Goal: Answer question/provide support: Share knowledge or assist other users

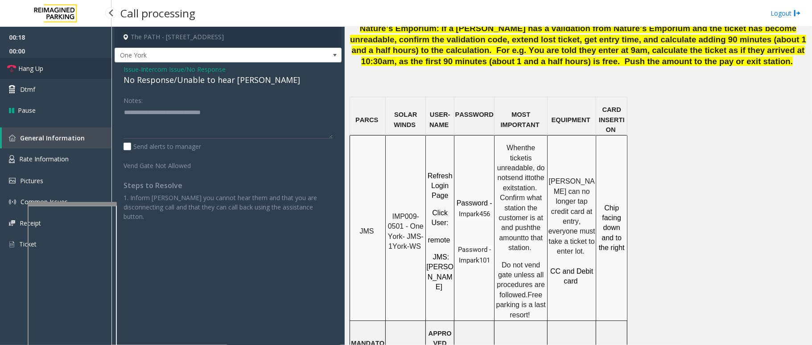
click at [45, 69] on link "Hang Up" at bounding box center [55, 68] width 111 height 21
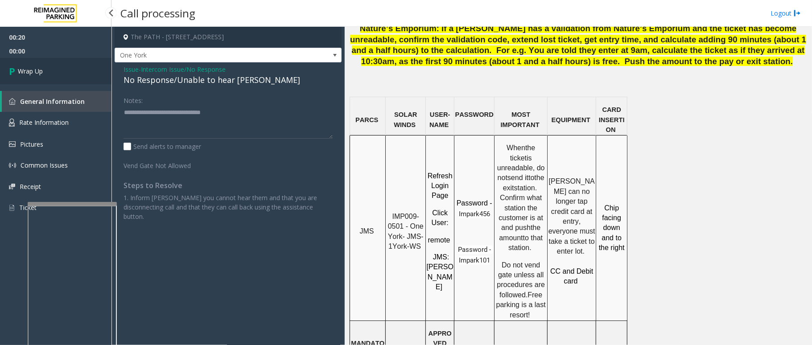
click at [45, 69] on link "Wrap Up" at bounding box center [55, 71] width 111 height 26
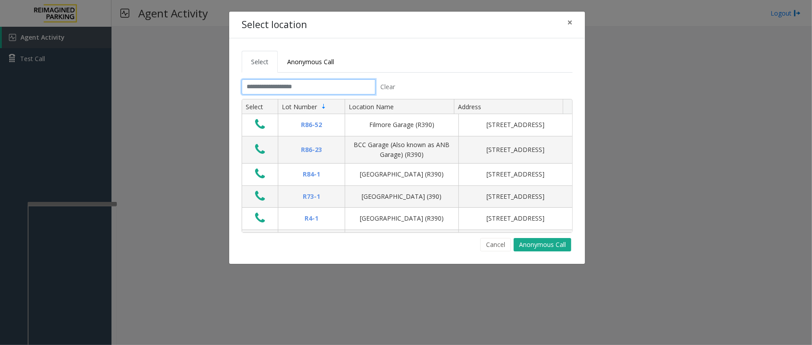
click at [307, 89] on input "text" at bounding box center [309, 86] width 134 height 15
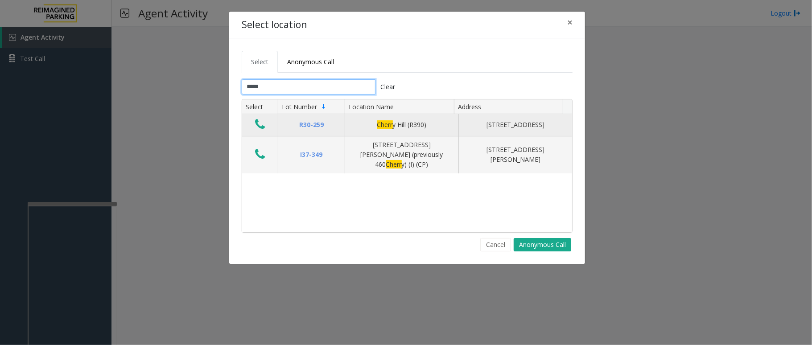
type input "*****"
click at [259, 121] on icon "Data table" at bounding box center [260, 124] width 10 height 12
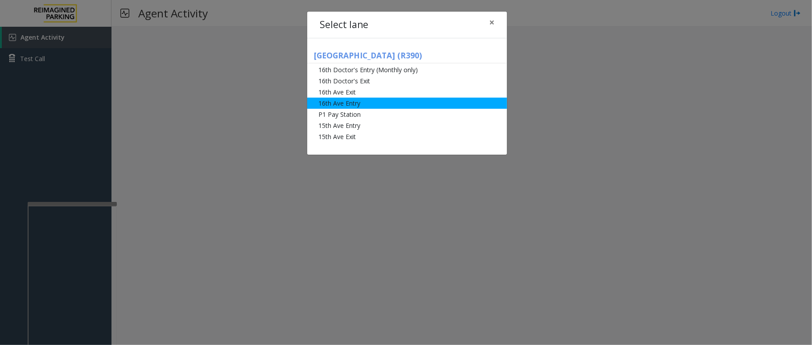
click at [396, 103] on li "16th Ave Entry" at bounding box center [407, 103] width 200 height 11
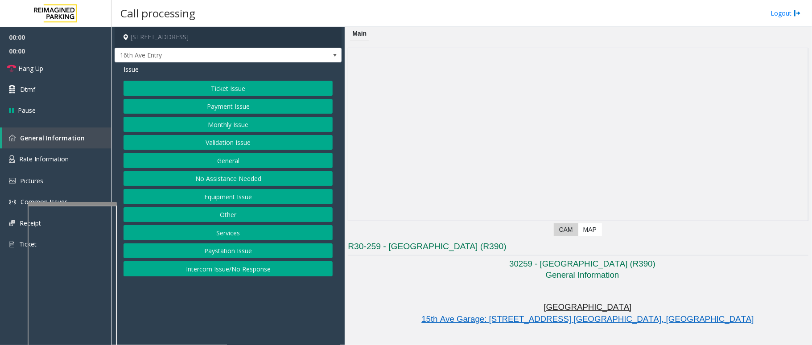
click at [231, 122] on button "Monthly Issue" at bounding box center [228, 124] width 209 height 15
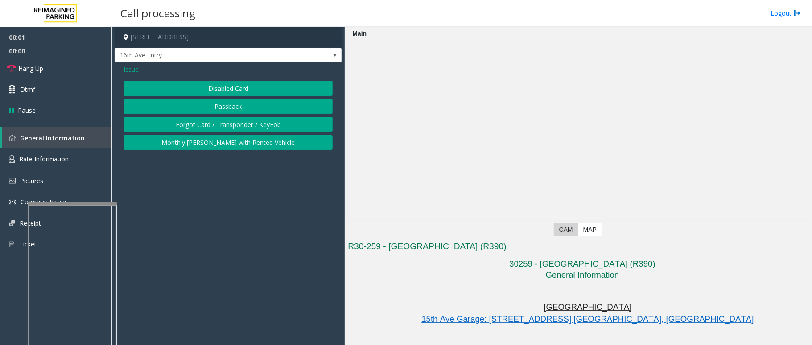
click at [239, 90] on button "Disabled Card" at bounding box center [228, 88] width 209 height 15
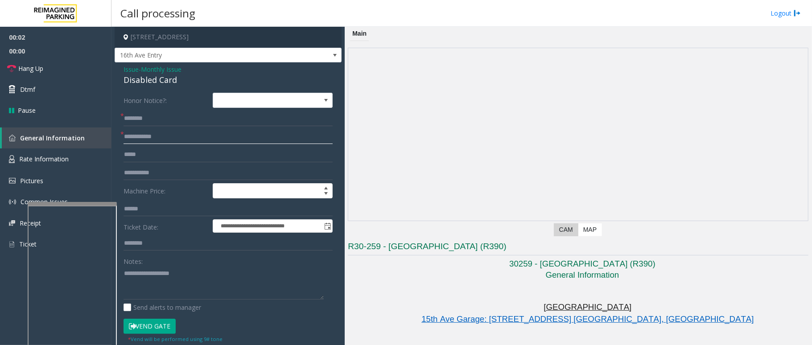
click at [153, 136] on input "text" at bounding box center [228, 136] width 209 height 15
type input "******"
click at [146, 123] on input "text" at bounding box center [228, 118] width 209 height 15
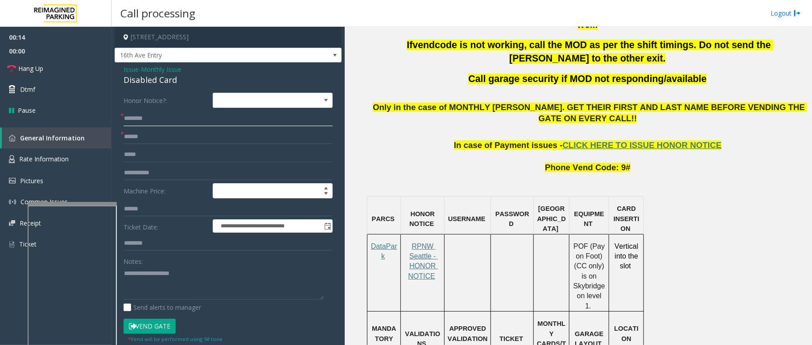
scroll to position [535, 0]
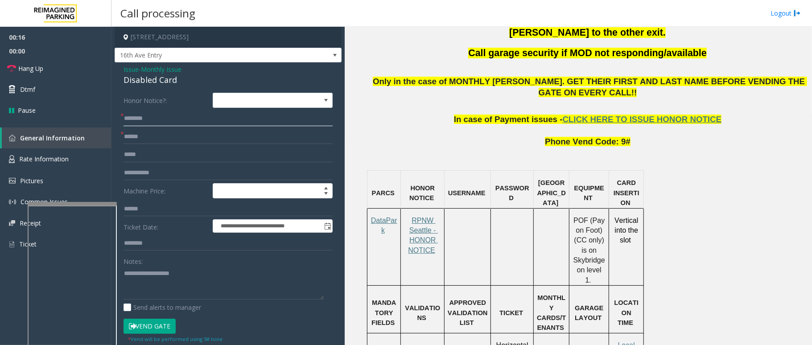
click at [149, 115] on input "text" at bounding box center [228, 118] width 209 height 15
type input "******"
click at [156, 329] on button "Vend Gate" at bounding box center [150, 326] width 52 height 15
drag, startPoint x: 183, startPoint y: 78, endPoint x: 115, endPoint y: 69, distance: 68.4
click at [115, 69] on div "**********" at bounding box center [228, 312] width 227 height 500
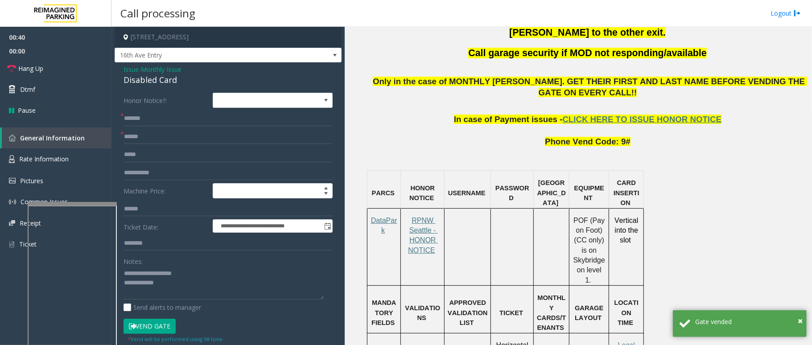
click at [247, 307] on div "Send alerts to manager" at bounding box center [228, 307] width 209 height 9
click at [236, 288] on textarea at bounding box center [224, 282] width 200 height 33
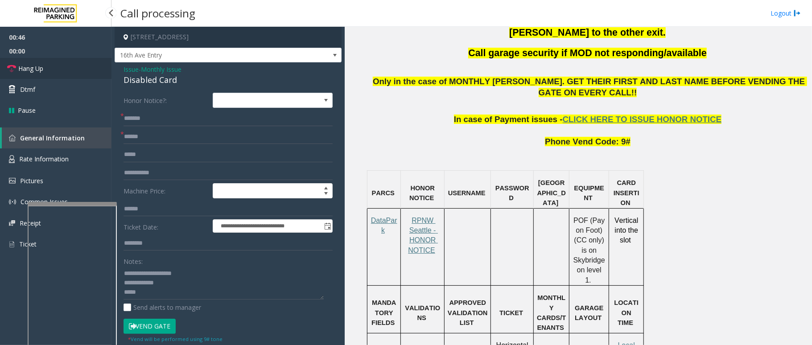
click at [40, 69] on span "Hang Up" at bounding box center [30, 68] width 25 height 9
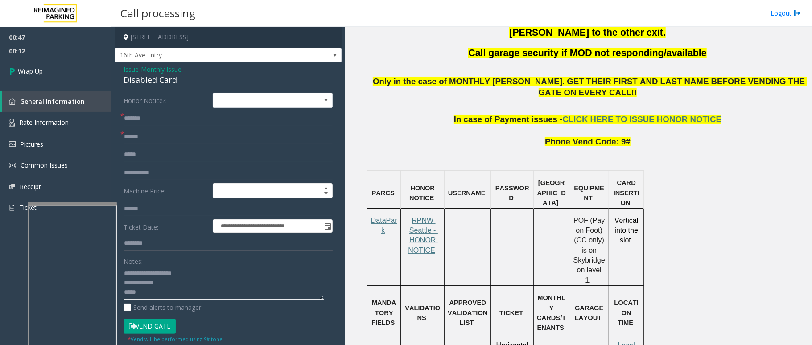
click at [233, 295] on textarea at bounding box center [224, 282] width 200 height 33
paste textarea "**********"
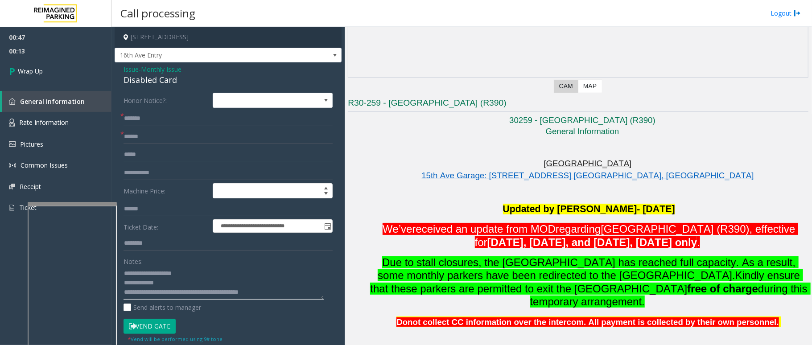
scroll to position [119, 0]
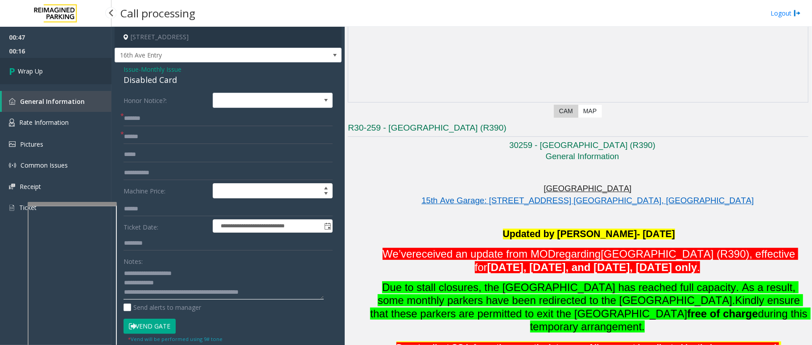
type textarea "**********"
click at [43, 68] on span "Wrap Up" at bounding box center [30, 70] width 25 height 9
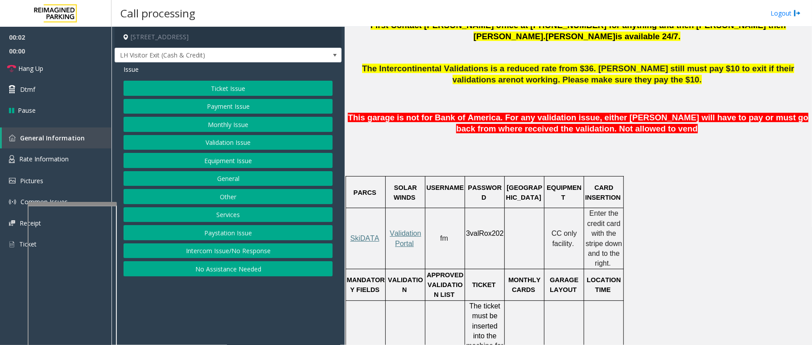
scroll to position [535, 0]
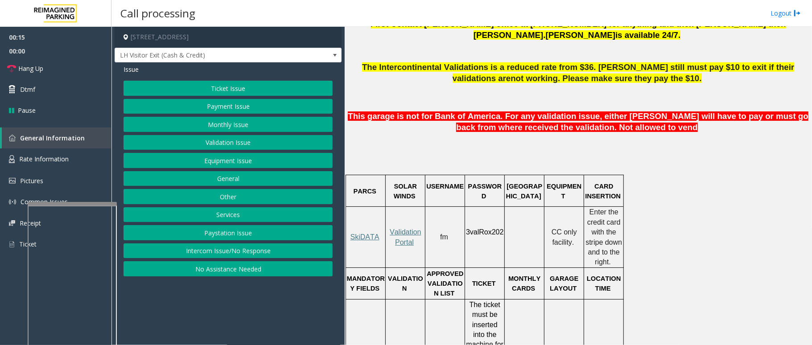
click at [445, 233] on span "fm" at bounding box center [444, 237] width 8 height 8
click at [464, 232] on p "fm" at bounding box center [445, 237] width 38 height 10
click at [475, 228] on span "3valRox202" at bounding box center [485, 232] width 38 height 8
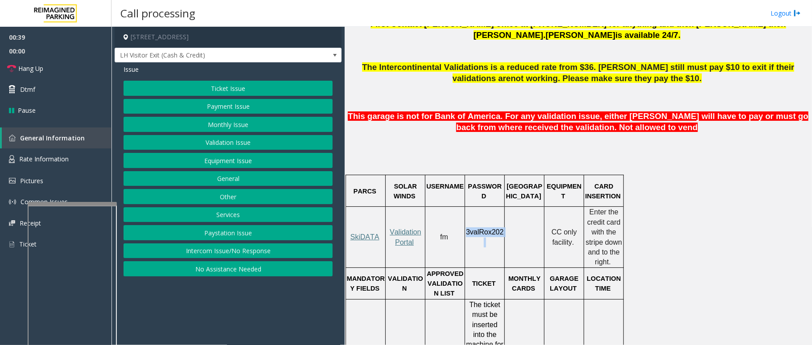
click at [228, 159] on button "Equipment Issue" at bounding box center [228, 160] width 209 height 15
click at [207, 159] on button "Gate / Door Won't Open" at bounding box center [228, 160] width 209 height 15
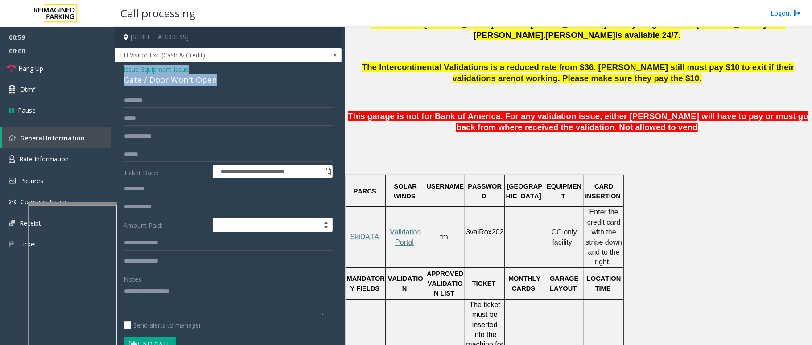
drag, startPoint x: 221, startPoint y: 78, endPoint x: 117, endPoint y: 69, distance: 104.7
click at [117, 69] on div "**********" at bounding box center [228, 269] width 227 height 415
click at [205, 301] on textarea at bounding box center [224, 300] width 200 height 33
click at [190, 310] on textarea at bounding box center [224, 300] width 200 height 33
paste textarea "**********"
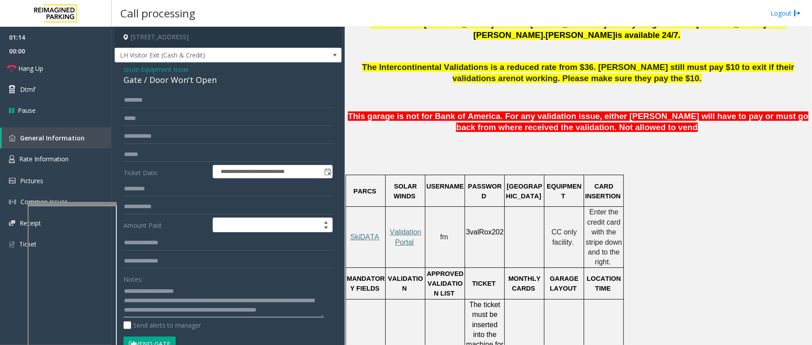
scroll to position [19, 0]
drag, startPoint x: 220, startPoint y: 306, endPoint x: 137, endPoint y: 304, distance: 83.0
click at [137, 304] on textarea at bounding box center [224, 300] width 200 height 33
click at [200, 309] on textarea at bounding box center [224, 300] width 200 height 33
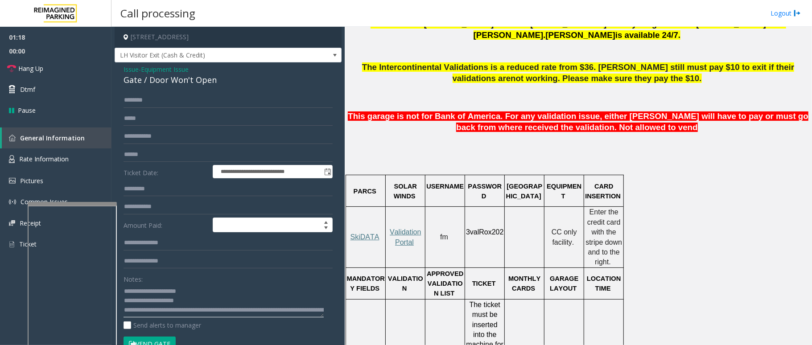
click at [179, 310] on textarea at bounding box center [224, 300] width 200 height 33
click at [156, 311] on textarea at bounding box center [224, 300] width 200 height 33
click at [142, 312] on textarea at bounding box center [224, 300] width 200 height 33
type textarea "**********"
click at [35, 69] on span "Hang Up" at bounding box center [30, 68] width 25 height 9
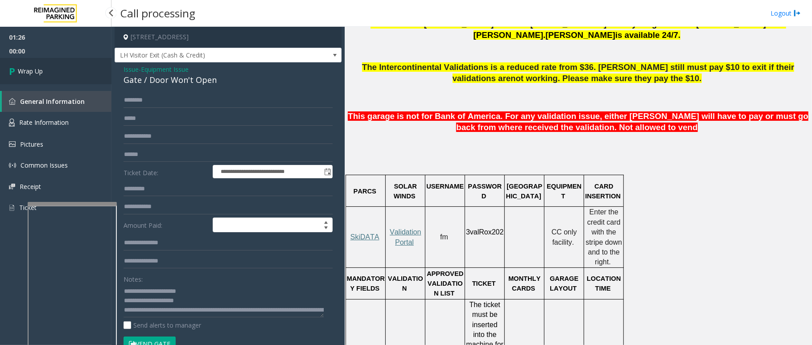
click at [35, 69] on span "Wrap Up" at bounding box center [30, 70] width 25 height 9
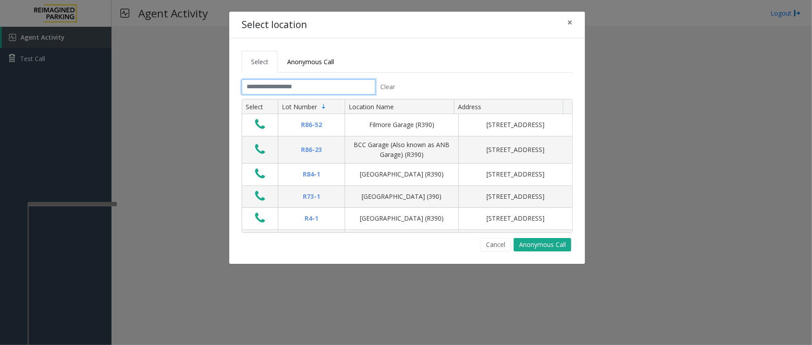
click at [288, 89] on input "text" at bounding box center [309, 86] width 134 height 15
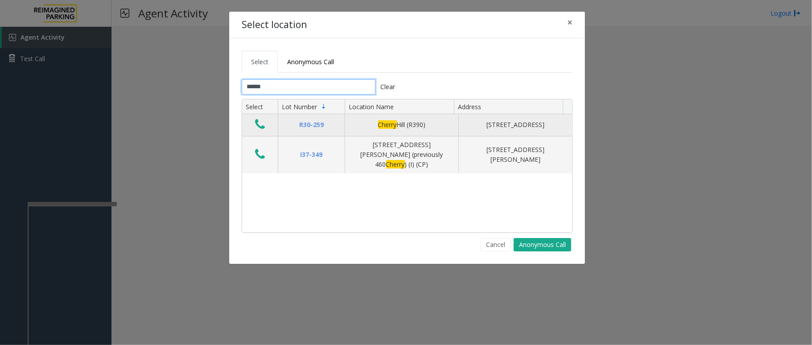
type input "******"
click at [259, 127] on icon "Data table" at bounding box center [260, 124] width 10 height 12
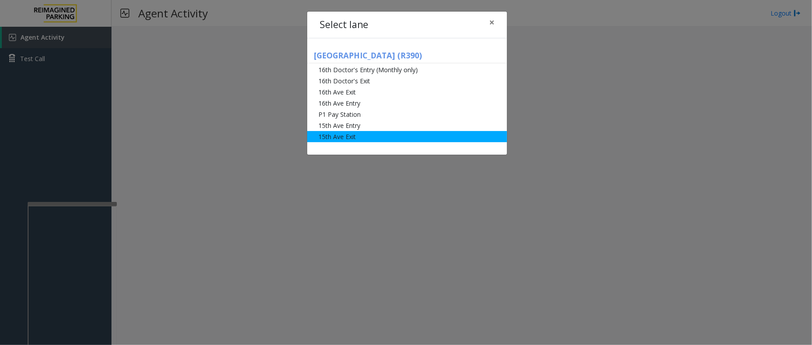
click at [377, 136] on li "15th Ave Exit" at bounding box center [407, 136] width 200 height 11
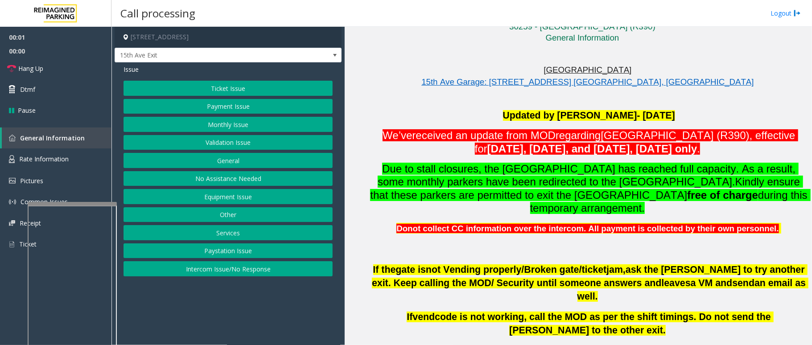
scroll to position [238, 0]
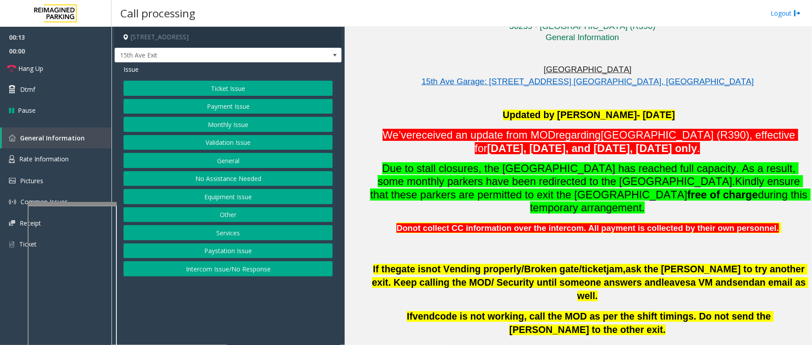
click at [237, 127] on button "Monthly Issue" at bounding box center [228, 124] width 209 height 15
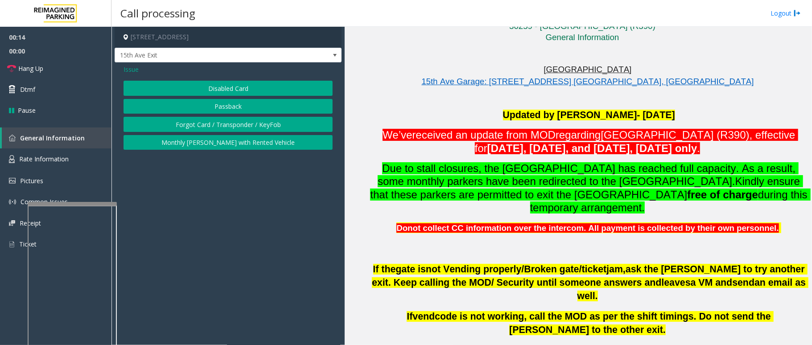
click at [249, 124] on button "Forgot Card / Transponder / KeyFob" at bounding box center [228, 124] width 209 height 15
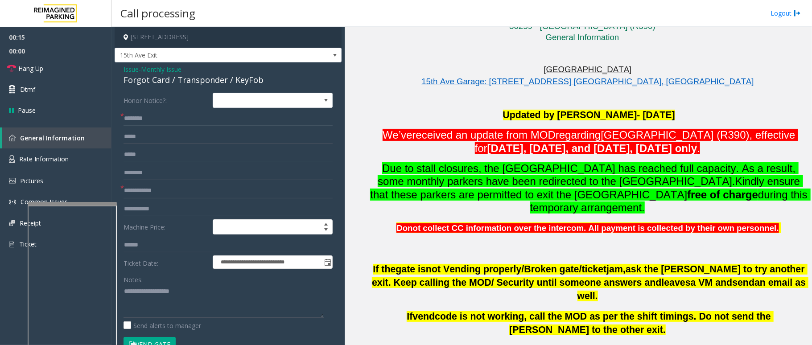
click at [151, 120] on input "text" at bounding box center [228, 118] width 209 height 15
drag, startPoint x: 168, startPoint y: 80, endPoint x: 115, endPoint y: 67, distance: 54.3
click at [115, 67] on div "**********" at bounding box center [228, 264] width 227 height 405
click at [173, 308] on textarea at bounding box center [224, 301] width 200 height 33
click at [186, 309] on textarea at bounding box center [224, 301] width 200 height 33
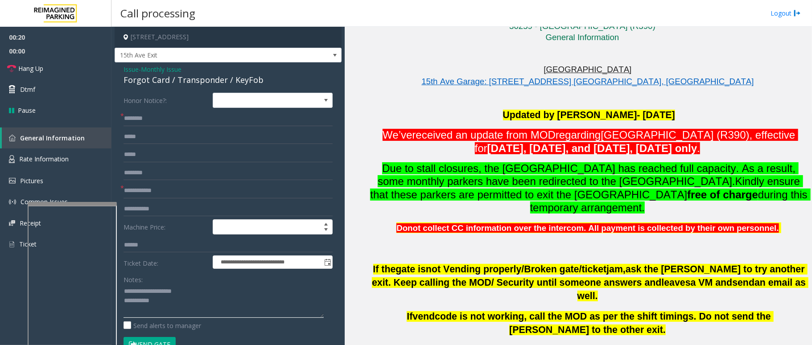
type textarea "**********"
click at [164, 120] on input "text" at bounding box center [228, 118] width 209 height 15
type input "******"
click at [161, 191] on input "text" at bounding box center [228, 190] width 209 height 15
type input "*******"
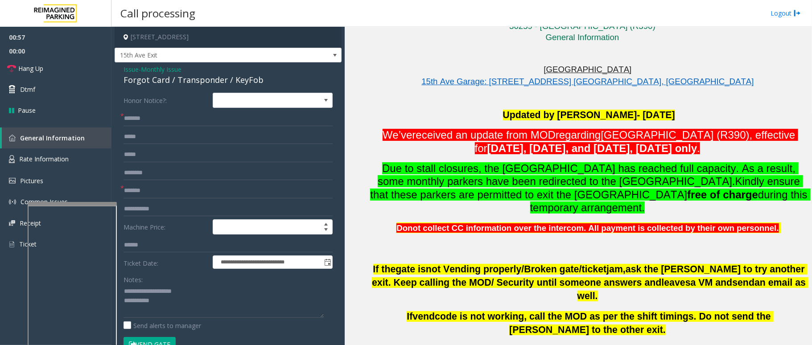
drag, startPoint x: 382, startPoint y: 133, endPoint x: 681, endPoint y: 153, distance: 299.5
click at [681, 153] on p "We’ve received an update from MOD regarding Cherry Hill (R390), effective for t…" at bounding box center [588, 141] width 439 height 26
click at [681, 153] on span "today, 11th September, and tomorrow, 12th September only" at bounding box center [592, 148] width 210 height 12
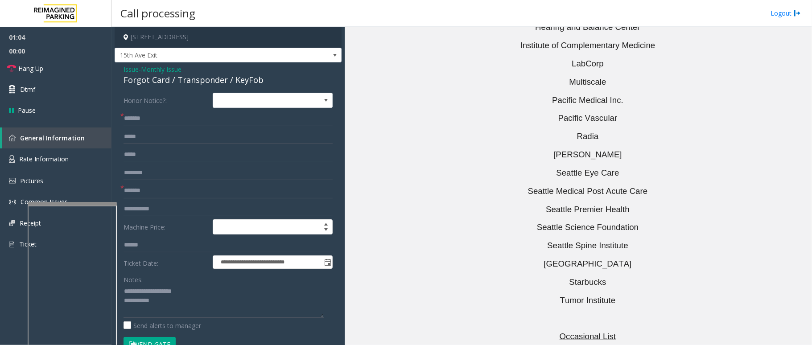
scroll to position [2735, 0]
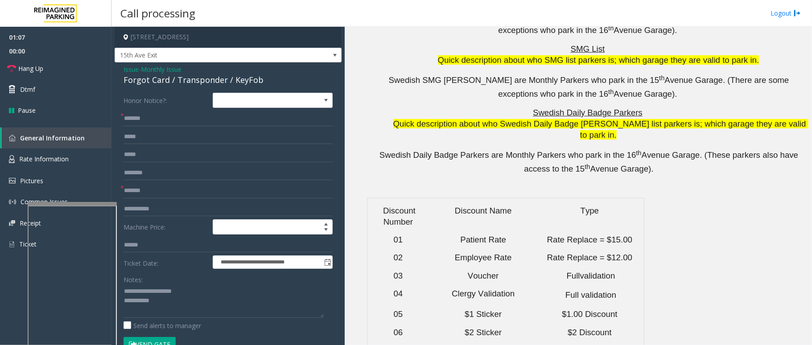
click at [155, 338] on button "Vend Gate" at bounding box center [150, 344] width 52 height 15
click at [181, 304] on textarea at bounding box center [224, 301] width 200 height 33
click at [182, 310] on textarea at bounding box center [224, 301] width 200 height 33
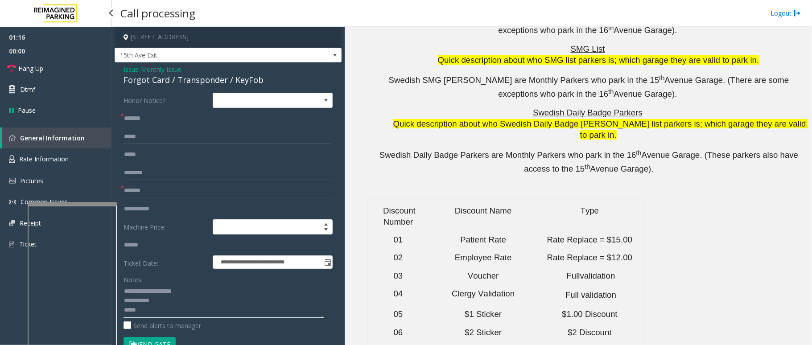
paste textarea "**********"
type textarea "**********"
drag, startPoint x: 20, startPoint y: 65, endPoint x: 11, endPoint y: 68, distance: 9.3
click at [11, 68] on icon at bounding box center [11, 68] width 9 height 9
click at [26, 70] on span "Hang Up" at bounding box center [30, 68] width 25 height 9
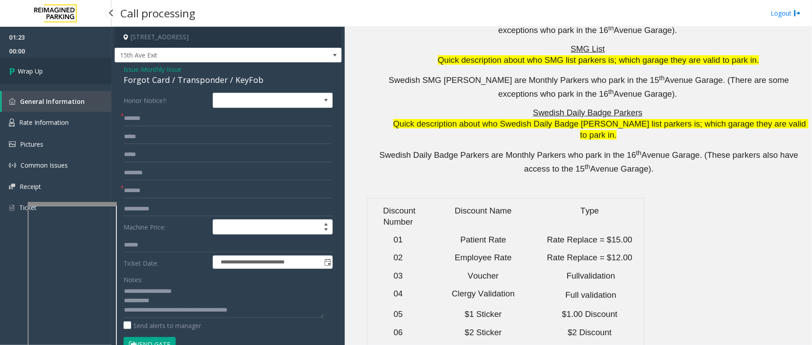
click at [29, 69] on span "Wrap Up" at bounding box center [30, 70] width 25 height 9
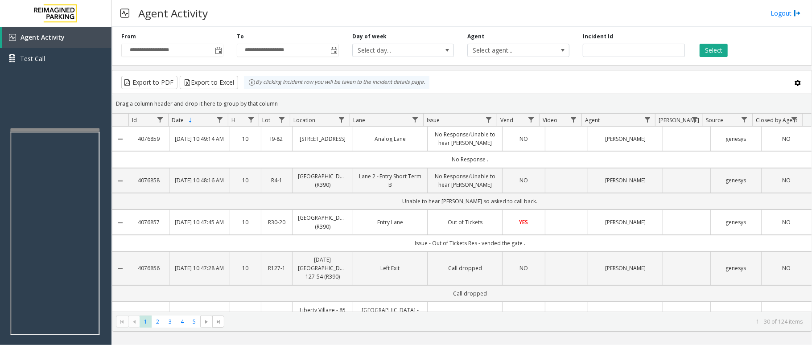
click at [61, 128] on div at bounding box center [54, 130] width 89 height 4
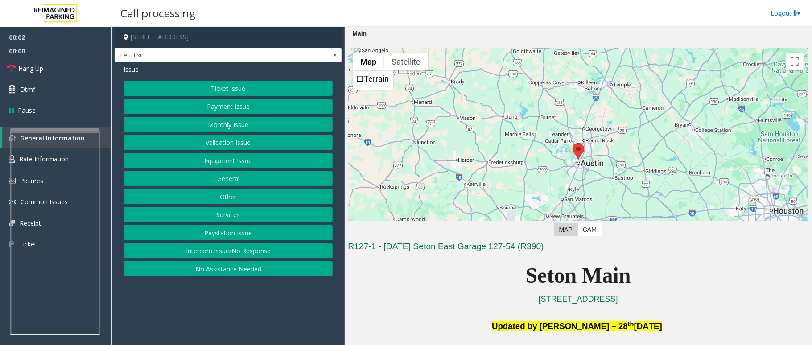
click at [196, 159] on button "Equipment Issue" at bounding box center [228, 160] width 209 height 15
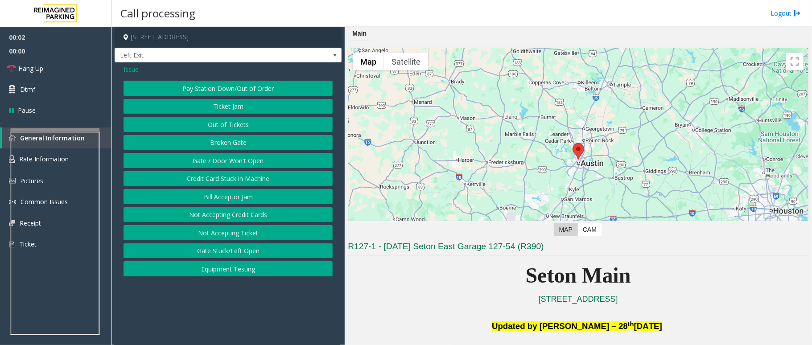
click at [196, 159] on button "Gate / Door Won't Open" at bounding box center [228, 160] width 209 height 15
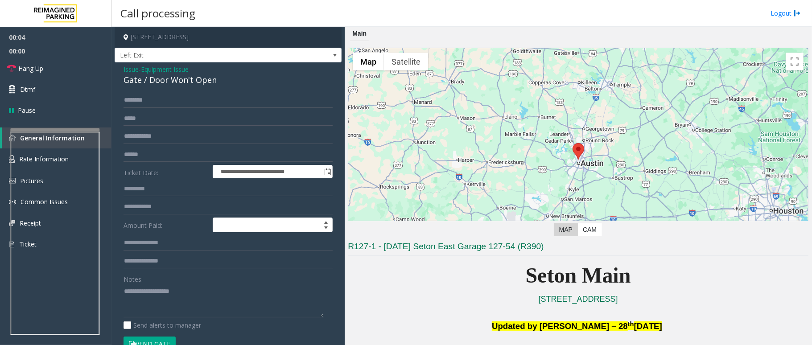
click at [165, 336] on form "**********" at bounding box center [228, 227] width 209 height 268
click at [163, 339] on button "Vend Gate" at bounding box center [150, 344] width 52 height 15
drag, startPoint x: 215, startPoint y: 83, endPoint x: 118, endPoint y: 71, distance: 97.0
click at [118, 71] on div "**********" at bounding box center [228, 269] width 227 height 415
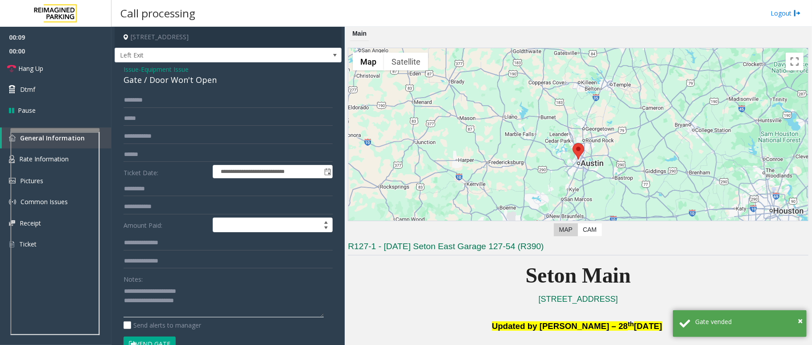
click at [244, 316] on textarea at bounding box center [224, 300] width 200 height 33
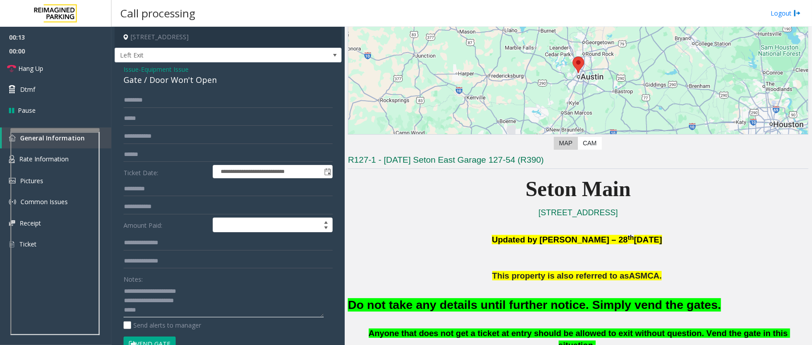
scroll to position [238, 0]
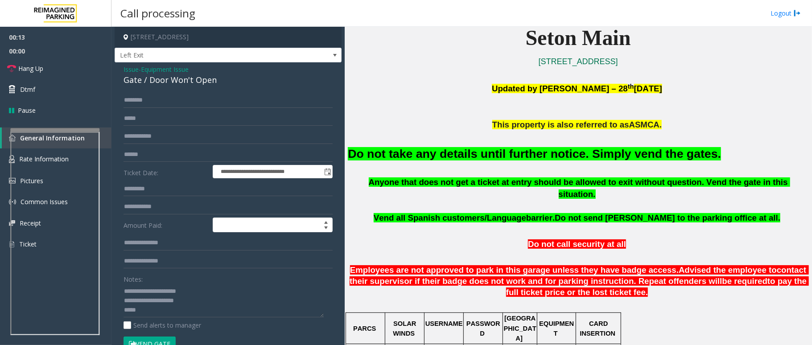
click at [482, 161] on font "Do not take any details until further notice. Simply vend the gates." at bounding box center [534, 153] width 373 height 13
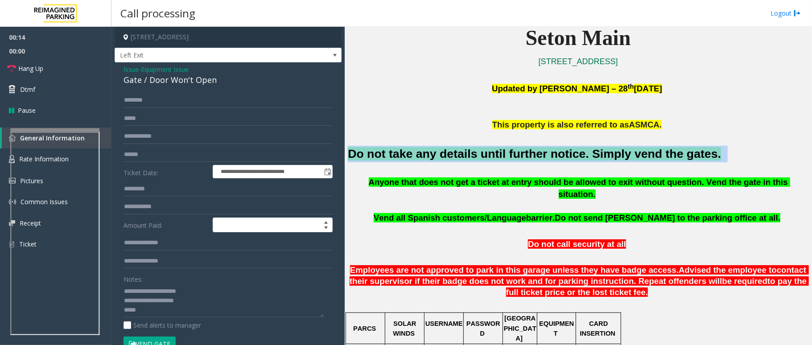
click at [482, 161] on font "Do not take any details until further notice. Simply vend the gates." at bounding box center [534, 153] width 373 height 13
copy h2 "Do not take any details until further notice. Simply vend the gates."
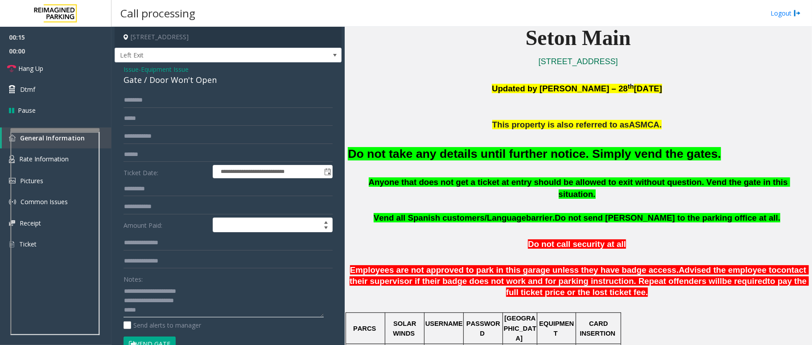
click at [151, 311] on textarea at bounding box center [224, 300] width 200 height 33
paste textarea "**********"
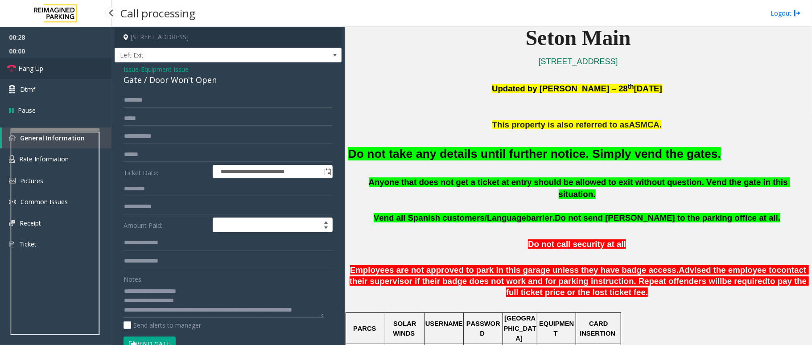
type textarea "**********"
click at [29, 66] on span "Hang Up" at bounding box center [30, 68] width 25 height 9
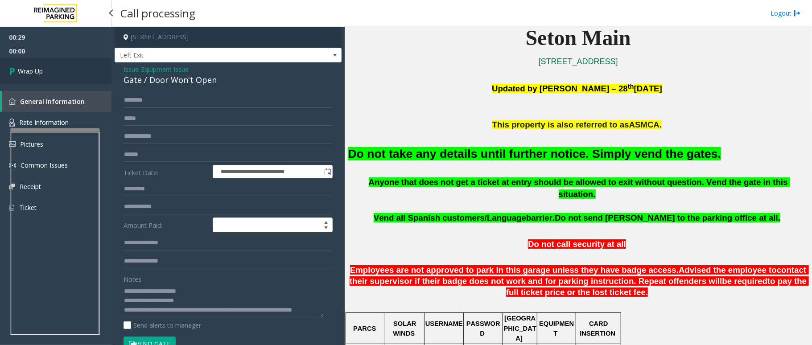
click at [29, 66] on span "Wrap Up" at bounding box center [30, 70] width 25 height 9
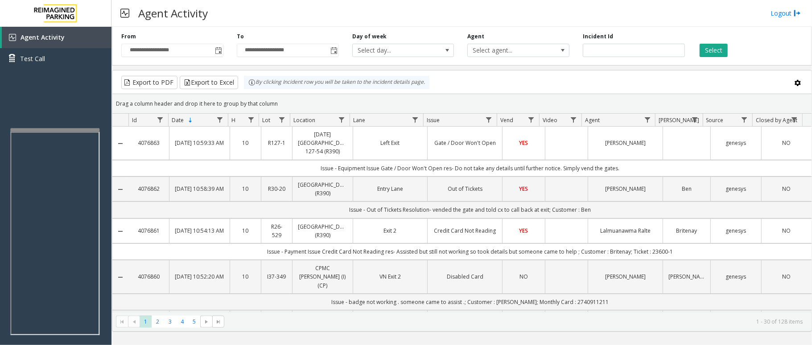
click at [504, 94] on kendo-grid-toolbar "Export to PDF Export to Excel By clicking Incident row you will be taken to the…" at bounding box center [461, 82] width 699 height 24
click at [509, 82] on div "Export to PDF Export to Excel By clicking Incident row you will be taken to the…" at bounding box center [462, 82] width 684 height 13
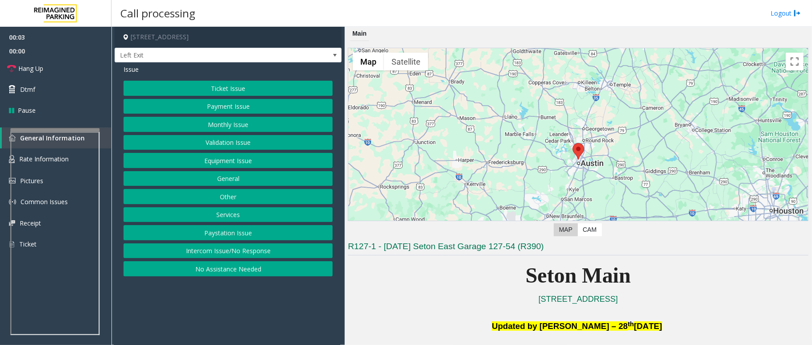
click at [218, 155] on button "Equipment Issue" at bounding box center [228, 160] width 209 height 15
click at [229, 162] on button "Gate / Door Won't Open" at bounding box center [228, 160] width 209 height 15
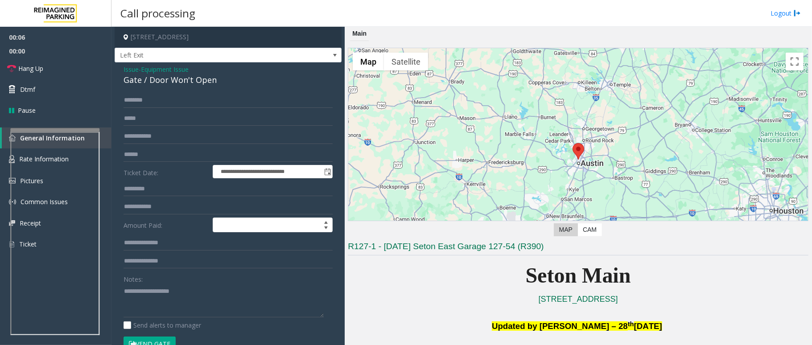
click at [149, 342] on button "Vend Gate" at bounding box center [150, 344] width 52 height 15
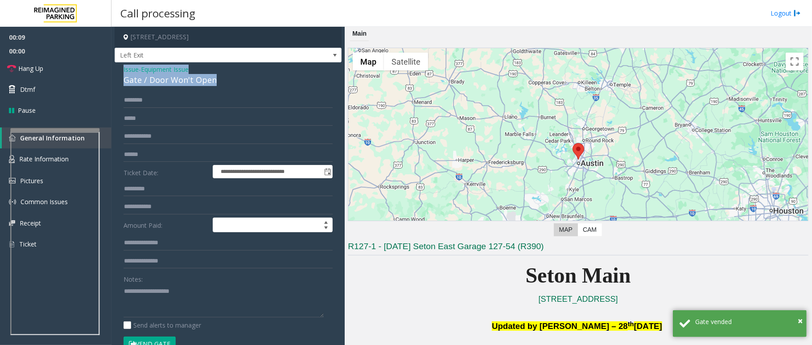
drag, startPoint x: 212, startPoint y: 79, endPoint x: 120, endPoint y: 71, distance: 92.2
click at [120, 71] on div "**********" at bounding box center [228, 277] width 227 height 430
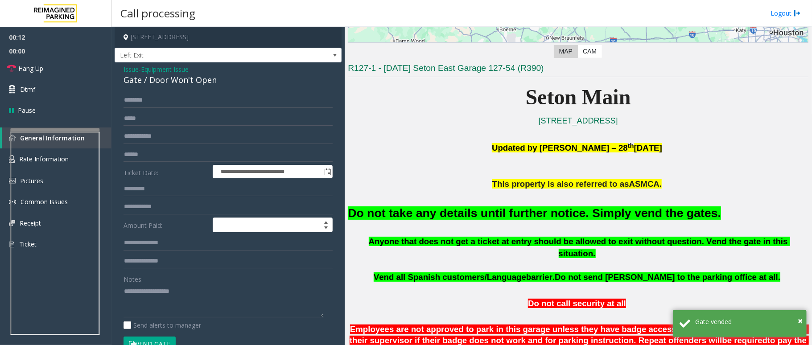
click at [530, 216] on font "Do not take any details until further notice. Simply vend the gates." at bounding box center [534, 212] width 373 height 13
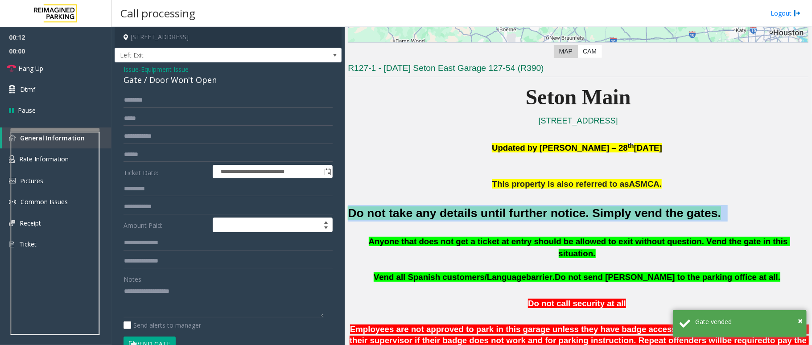
click at [530, 216] on font "Do not take any details until further notice. Simply vend the gates." at bounding box center [534, 212] width 373 height 13
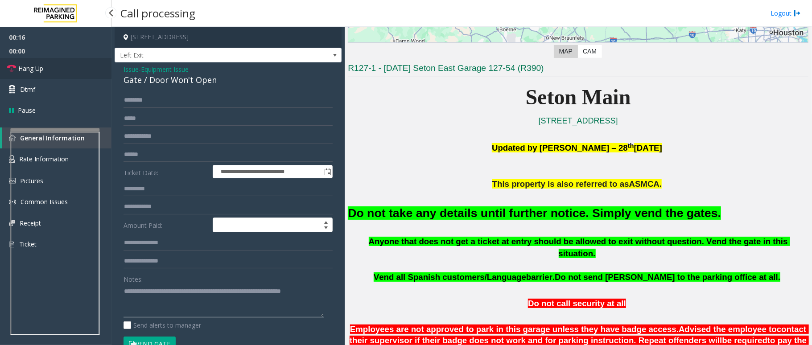
type textarea "**********"
click at [44, 68] on link "Hang Up" at bounding box center [55, 68] width 111 height 21
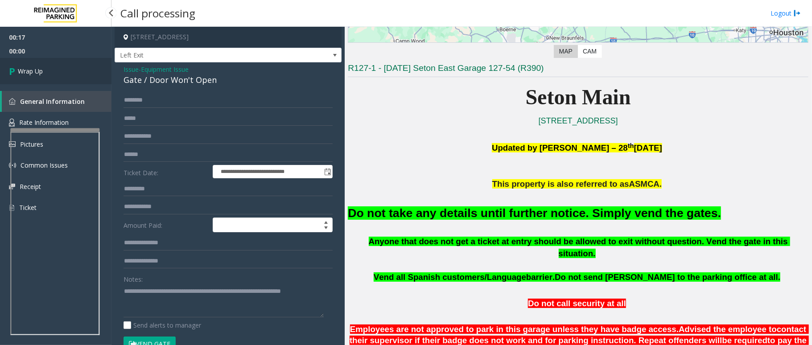
click at [44, 68] on link "Wrap Up" at bounding box center [55, 71] width 111 height 26
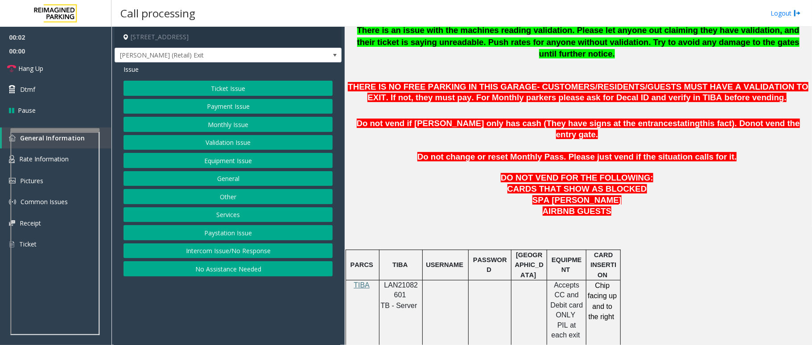
scroll to position [357, 0]
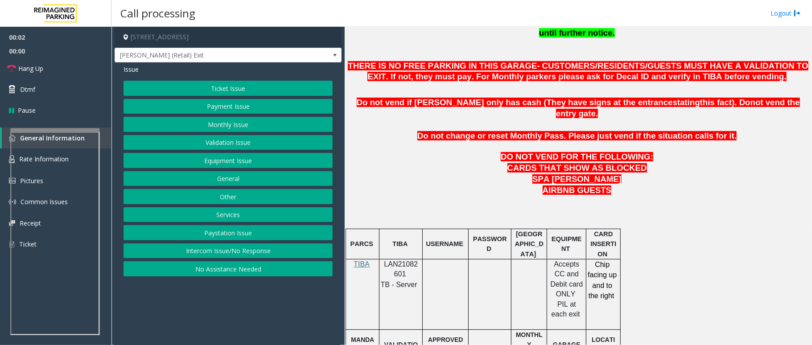
click at [394, 260] on span "LAN21082601" at bounding box center [401, 268] width 34 height 17
copy p "LAN21082601"
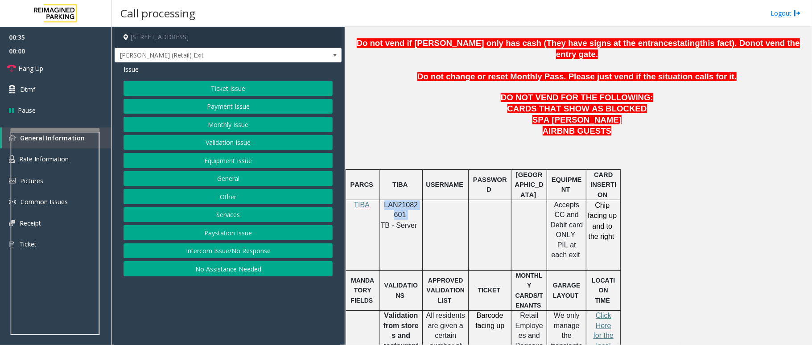
click at [241, 125] on button "Monthly Issue" at bounding box center [228, 124] width 209 height 15
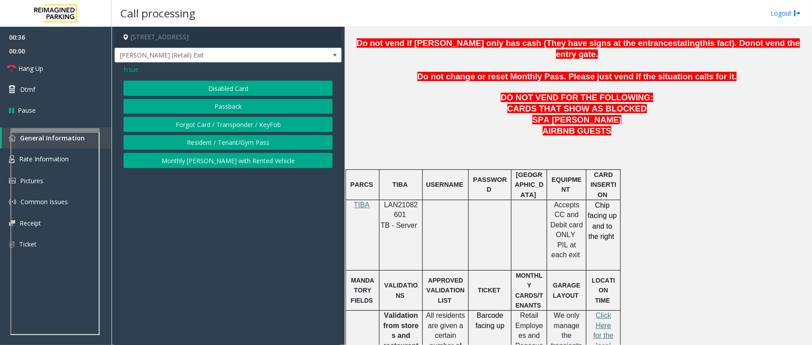
click at [134, 70] on span "Issue" at bounding box center [131, 69] width 15 height 9
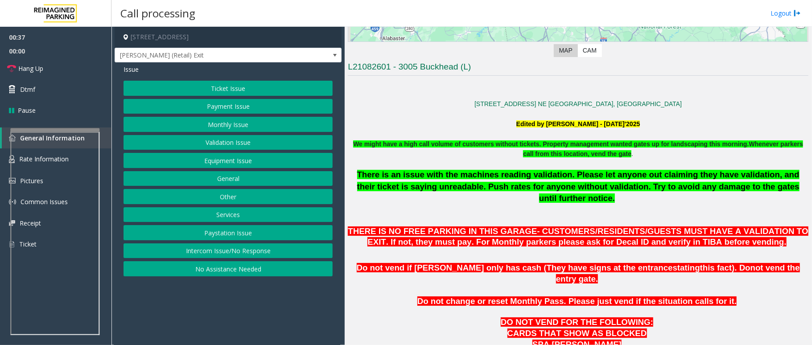
scroll to position [178, 0]
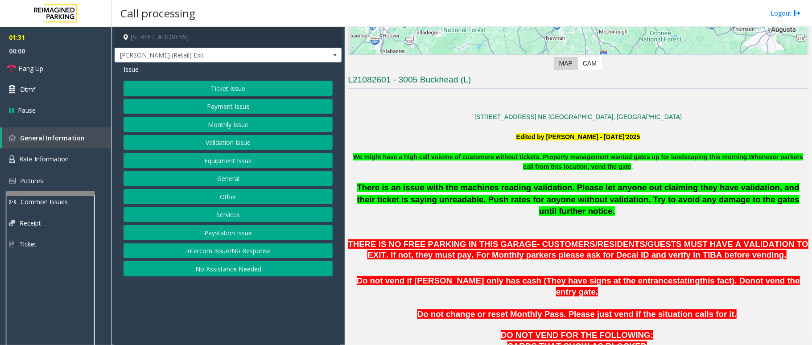
click at [50, 192] on div at bounding box center [50, 193] width 89 height 4
click at [45, 153] on link "Rate Information" at bounding box center [55, 160] width 111 height 22
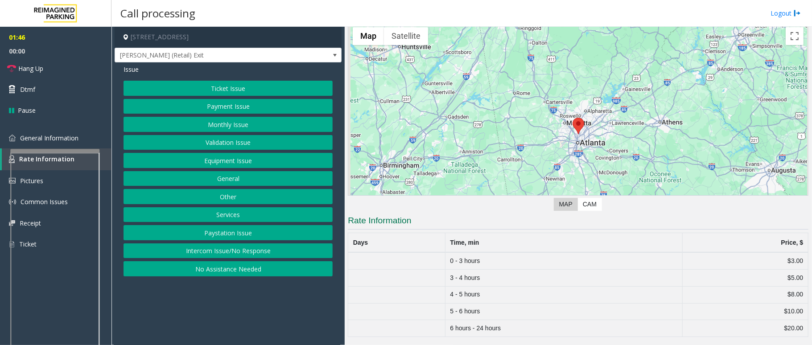
click at [58, 150] on div at bounding box center [54, 151] width 89 height 4
click at [234, 124] on button "Monthly Issue" at bounding box center [228, 124] width 209 height 15
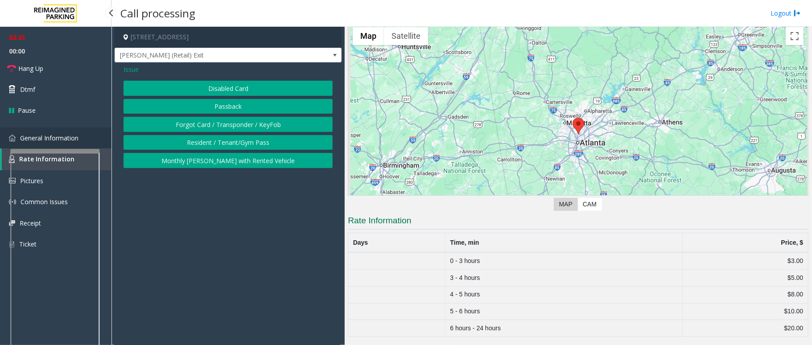
click at [58, 140] on span "General Information" at bounding box center [49, 138] width 58 height 8
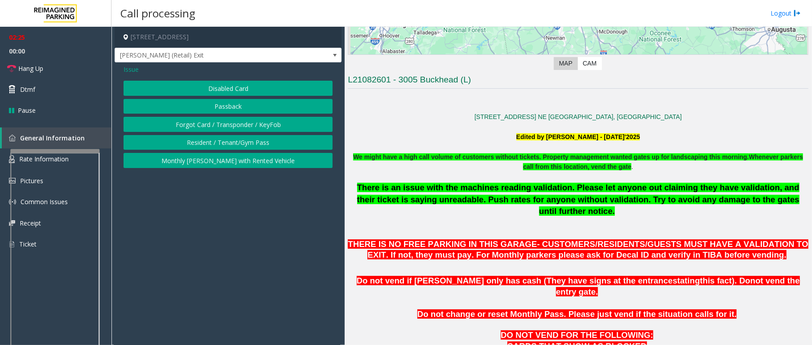
click at [129, 70] on span "Issue" at bounding box center [131, 69] width 15 height 9
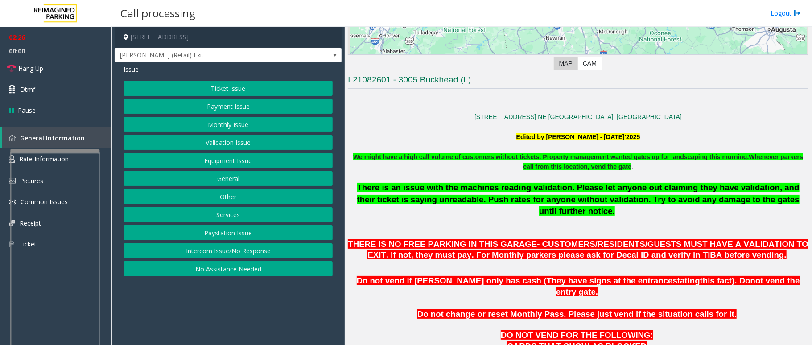
click at [248, 108] on button "Payment Issue" at bounding box center [228, 106] width 209 height 15
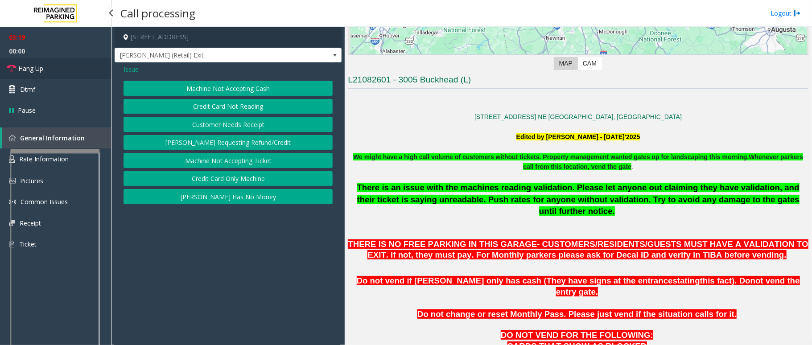
click at [37, 69] on span "Hang Up" at bounding box center [30, 68] width 25 height 9
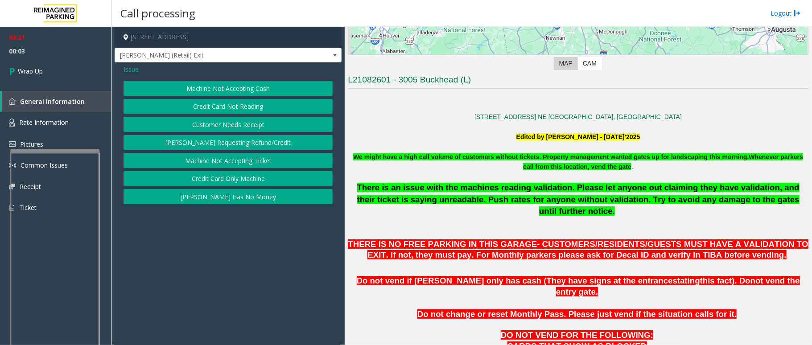
click at [239, 181] on button "Credit Card Only Machine" at bounding box center [228, 178] width 209 height 15
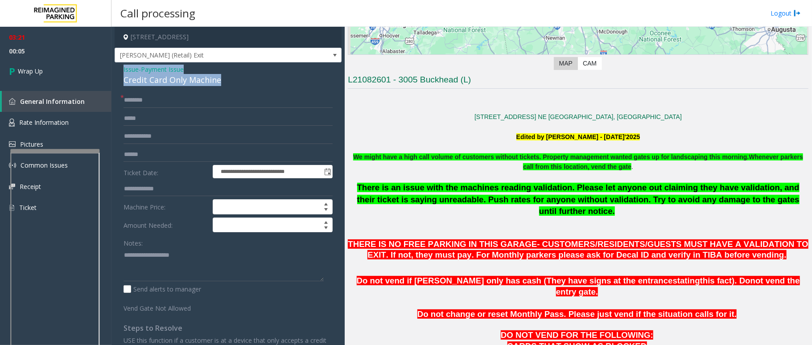
drag, startPoint x: 223, startPoint y: 80, endPoint x: 116, endPoint y: 66, distance: 107.5
click at [116, 66] on div "**********" at bounding box center [228, 245] width 227 height 367
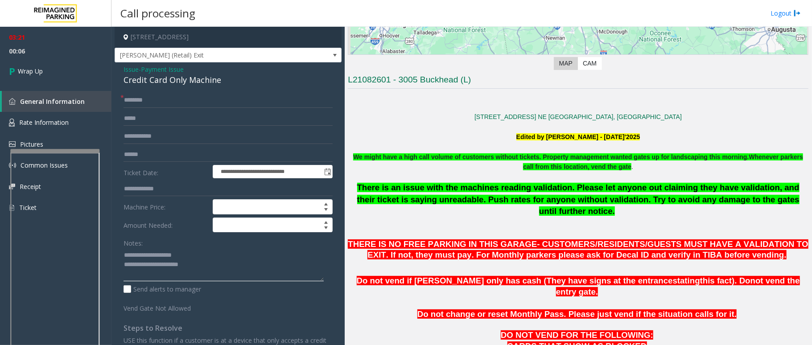
click at [198, 264] on textarea at bounding box center [224, 264] width 200 height 33
click at [222, 269] on textarea at bounding box center [224, 264] width 200 height 33
click at [164, 276] on textarea at bounding box center [224, 264] width 200 height 33
paste textarea "**********"
type textarea "**********"
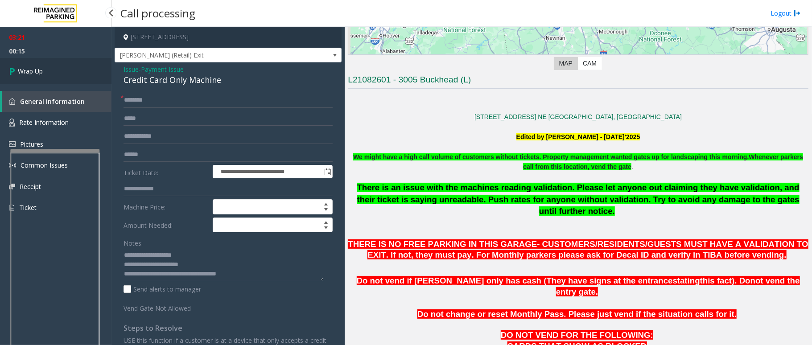
drag, startPoint x: 45, startPoint y: 82, endPoint x: 31, endPoint y: 80, distance: 13.9
click at [45, 82] on link "Wrap Up" at bounding box center [55, 71] width 111 height 26
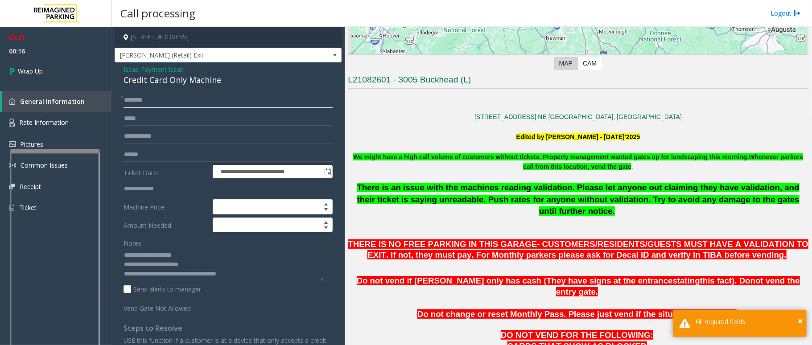
click at [153, 104] on input "text" at bounding box center [228, 100] width 209 height 15
type input "**"
click at [32, 64] on link "Wrap Up" at bounding box center [55, 71] width 111 height 26
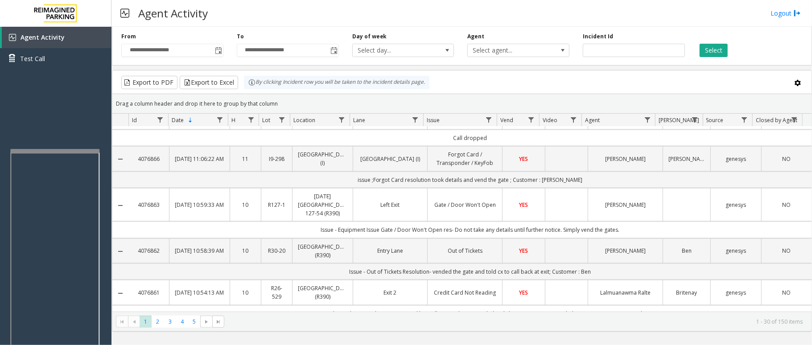
scroll to position [913, 0]
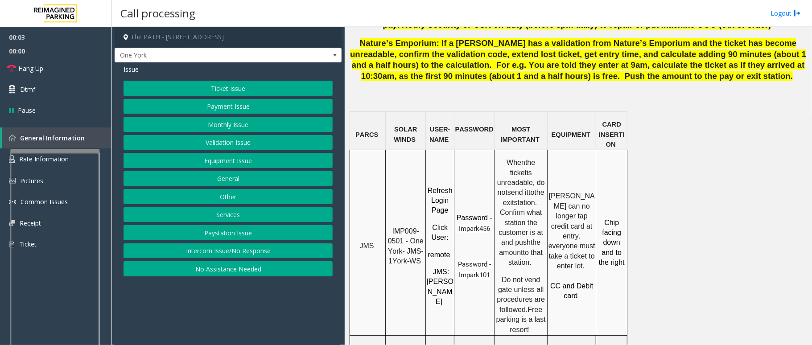
scroll to position [654, 0]
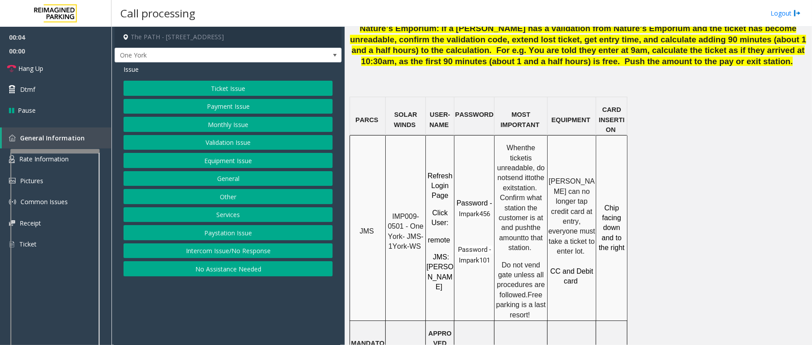
click at [402, 213] on span "IMP009-0501 - One York- JMS-1York-WS" at bounding box center [407, 231] width 38 height 37
drag, startPoint x: 405, startPoint y: 191, endPoint x: 389, endPoint y: 184, distance: 17.2
click at [389, 212] on p "IMP009-0501 - One York- JMS-1York-WS" at bounding box center [405, 232] width 39 height 40
copy span "IMP009-0501"
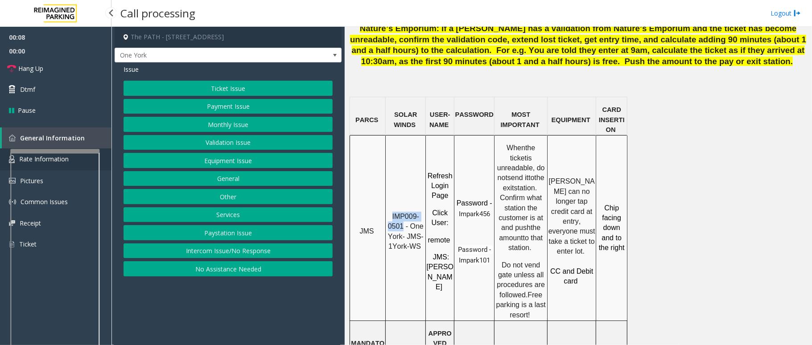
click at [2, 157] on link "Rate Information" at bounding box center [55, 160] width 111 height 22
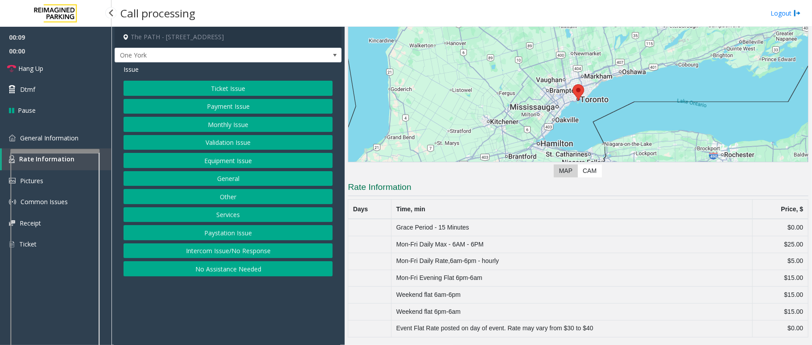
scroll to position [72, 0]
click at [66, 137] on span "General Information" at bounding box center [49, 138] width 58 height 8
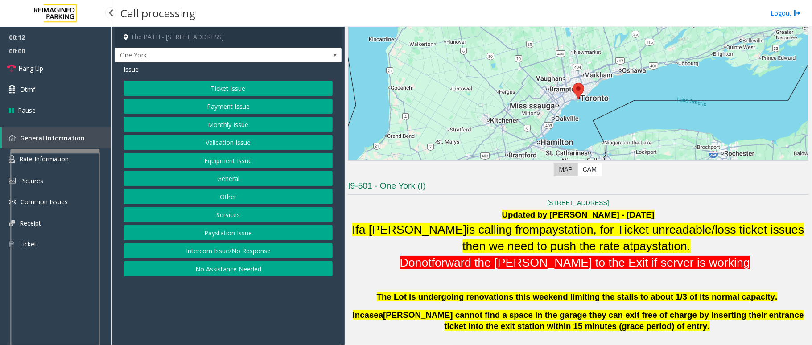
scroll to position [654, 0]
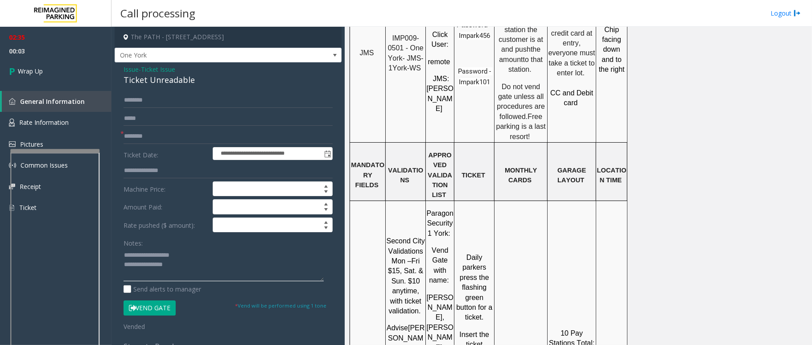
click at [214, 275] on textarea at bounding box center [224, 264] width 200 height 33
click at [159, 275] on textarea at bounding box center [224, 264] width 200 height 33
paste textarea "**********"
type textarea "**********"
click at [21, 78] on link "Wrap Up" at bounding box center [55, 71] width 111 height 26
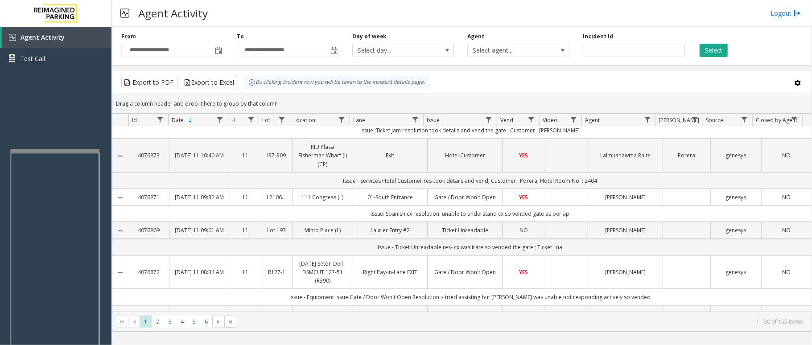
scroll to position [735, 0]
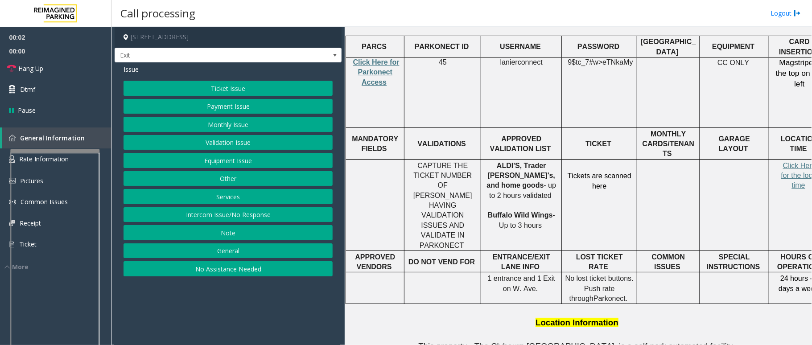
scroll to position [297, 0]
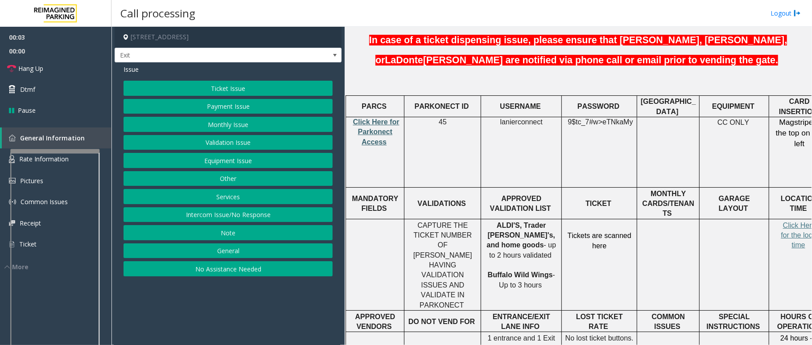
click at [379, 118] on span "Click Here for Parkonect Access" at bounding box center [376, 132] width 46 height 28
click at [222, 90] on button "Ticket Issue" at bounding box center [228, 88] width 209 height 15
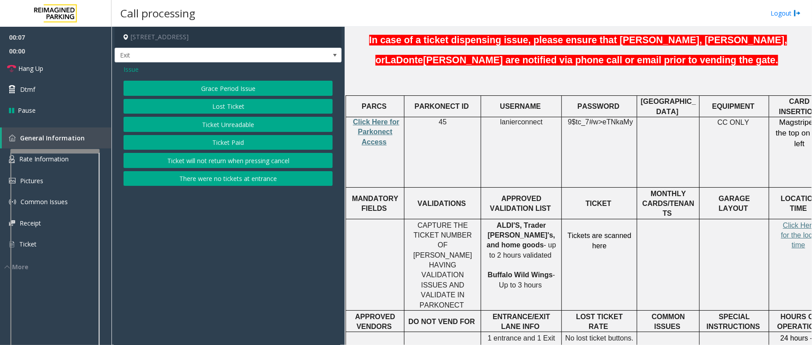
click at [223, 132] on button "Ticket Unreadable" at bounding box center [228, 124] width 209 height 15
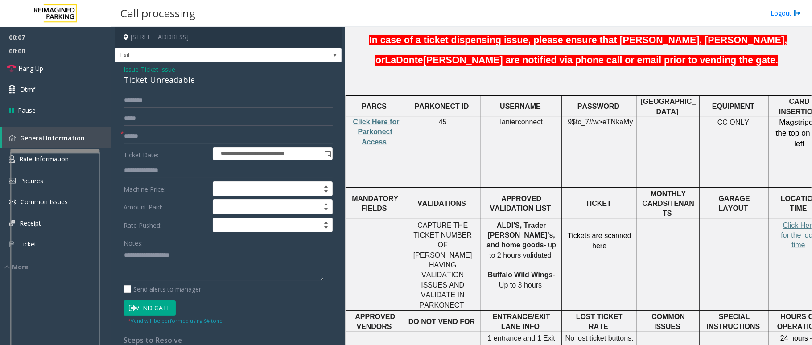
click at [179, 138] on input "text" at bounding box center [228, 136] width 209 height 15
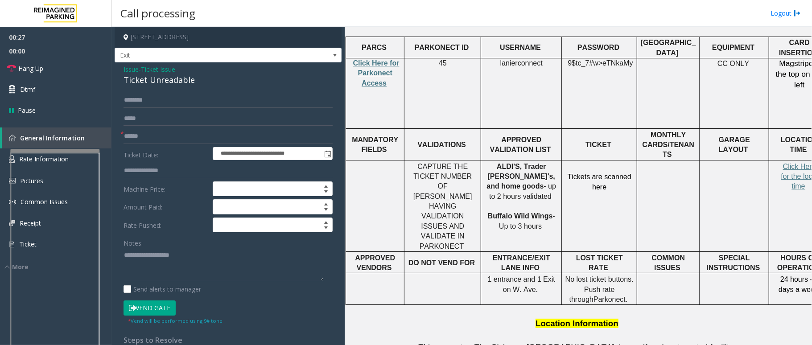
scroll to position [357, 0]
click at [311, 136] on input "text" at bounding box center [228, 136] width 209 height 15
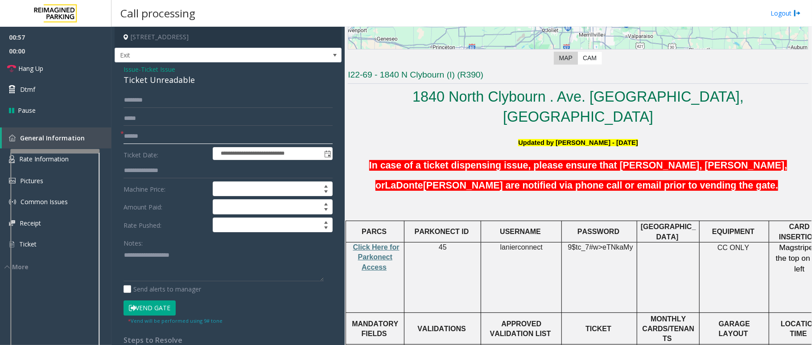
scroll to position [297, 0]
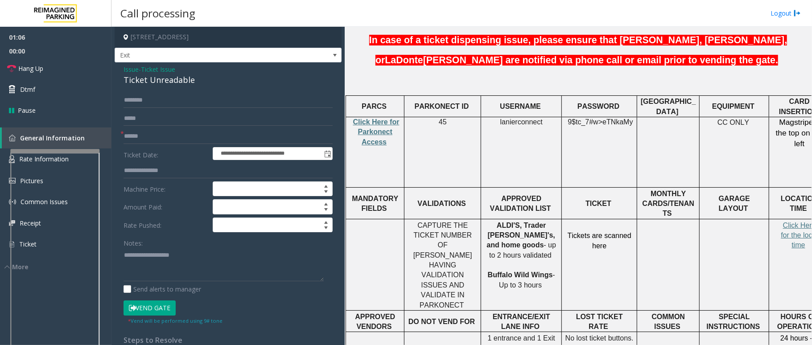
click at [122, 66] on div "**********" at bounding box center [228, 303] width 227 height 482
click at [128, 69] on span "Issue" at bounding box center [131, 69] width 15 height 9
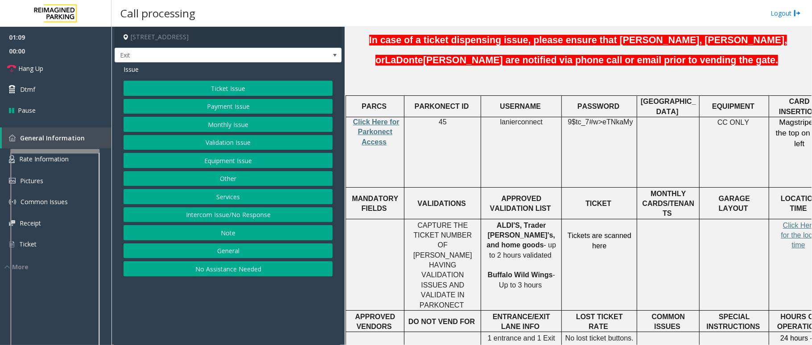
click at [214, 145] on button "Validation Issue" at bounding box center [228, 142] width 209 height 15
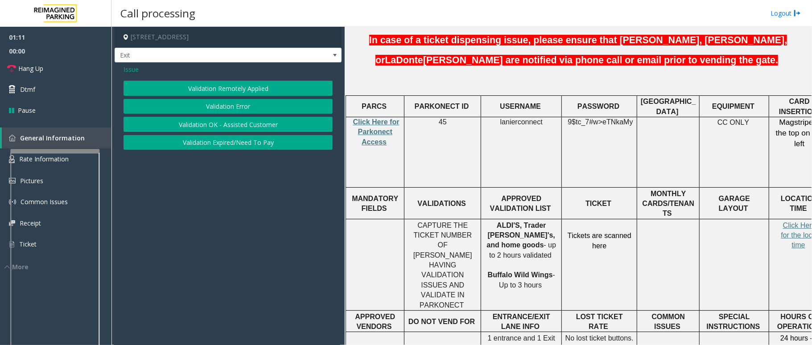
click at [245, 105] on button "Validation Error" at bounding box center [228, 106] width 209 height 15
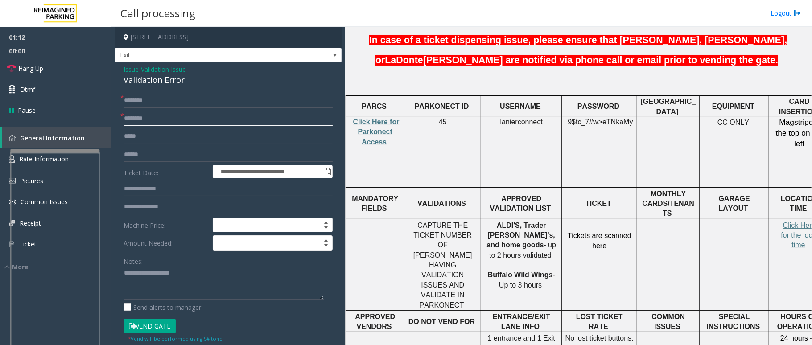
click at [160, 120] on input "text" at bounding box center [228, 118] width 209 height 15
type input "**********"
click at [164, 185] on input "text" at bounding box center [228, 189] width 209 height 15
click at [522, 118] on span "lanierconnect" at bounding box center [521, 122] width 42 height 8
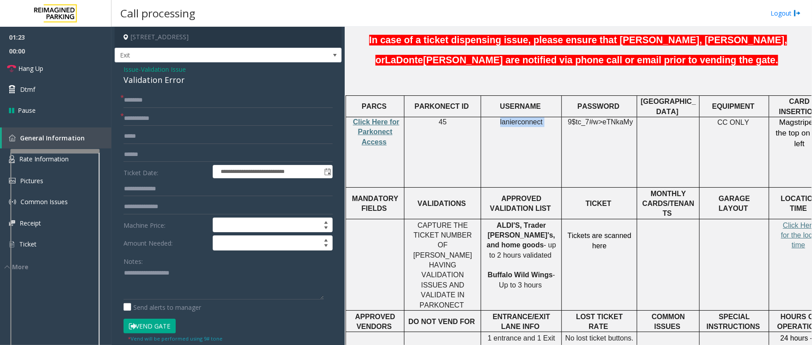
copy p "lanierconnect"
click at [593, 118] on span "9$tc_7#w>" at bounding box center [585, 122] width 35 height 8
copy p "9$tc_7#w> eTNkaMy"
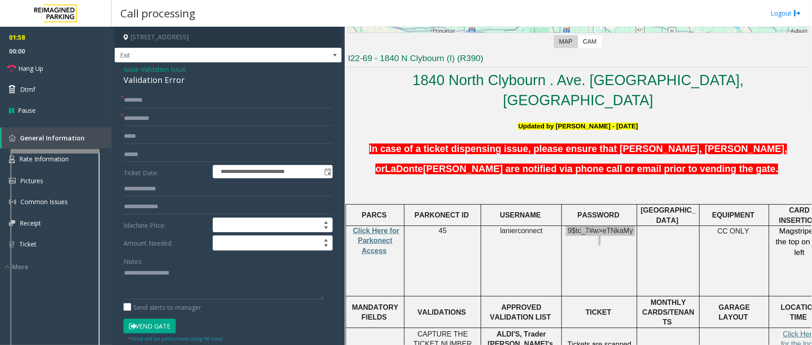
scroll to position [178, 0]
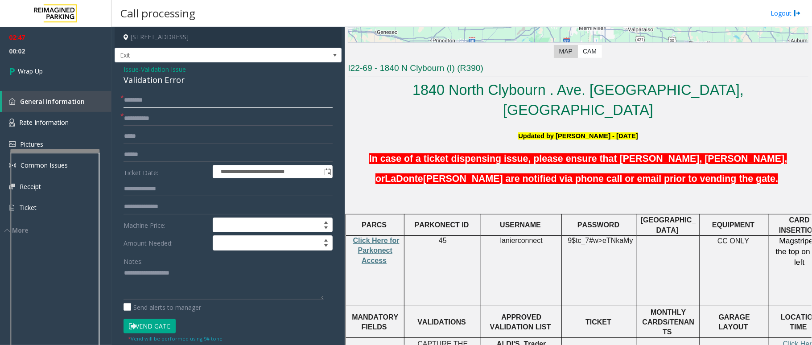
click at [155, 93] on input "text" at bounding box center [228, 100] width 209 height 15
type input "**"
drag, startPoint x: 191, startPoint y: 81, endPoint x: 117, endPoint y: 69, distance: 75.0
click at [117, 69] on div "**********" at bounding box center [228, 316] width 227 height 509
click at [207, 287] on textarea at bounding box center [224, 282] width 200 height 33
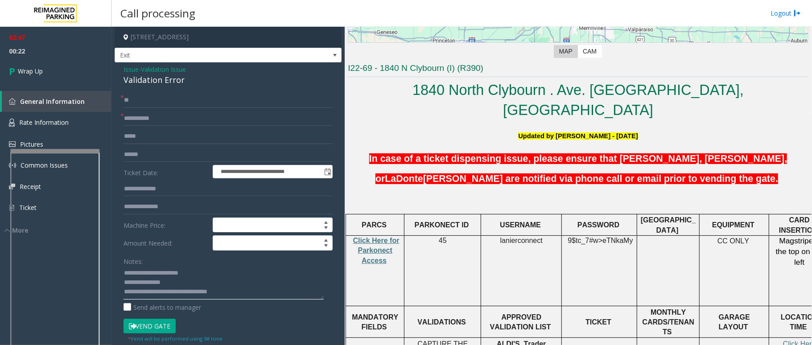
click at [207, 287] on textarea at bounding box center [224, 282] width 200 height 33
click at [208, 292] on textarea at bounding box center [224, 282] width 200 height 33
type textarea "**********"
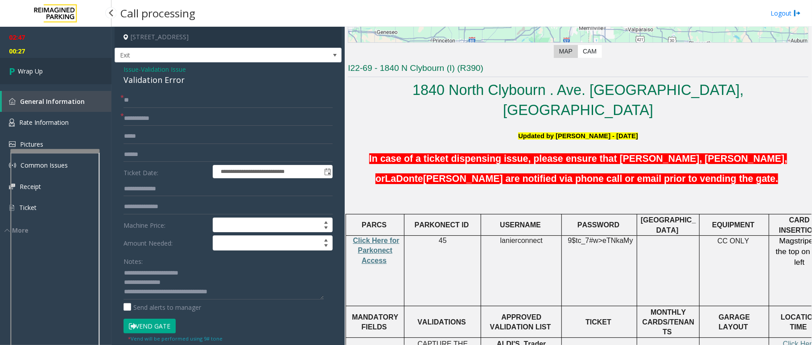
click at [13, 72] on icon at bounding box center [13, 71] width 9 height 15
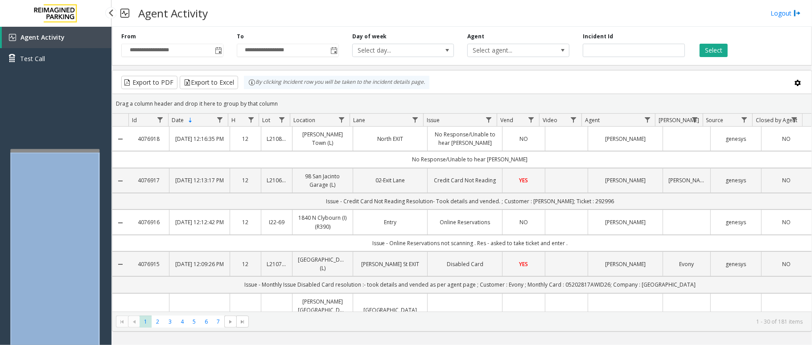
drag, startPoint x: 54, startPoint y: 152, endPoint x: 54, endPoint y: 143, distance: 9.4
click at [54, 143] on app-root "**********" at bounding box center [406, 172] width 812 height 345
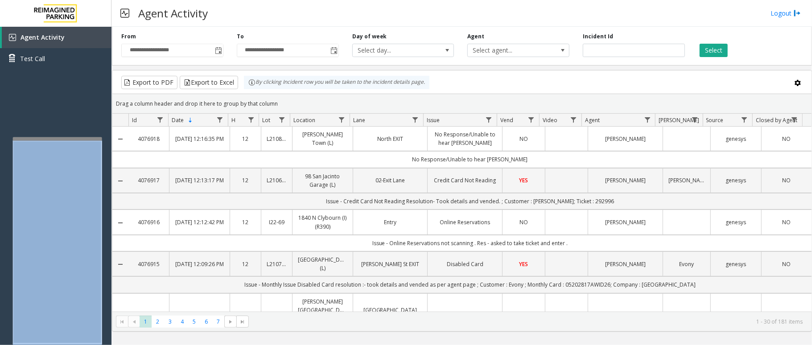
click at [54, 137] on div at bounding box center [57, 139] width 89 height 4
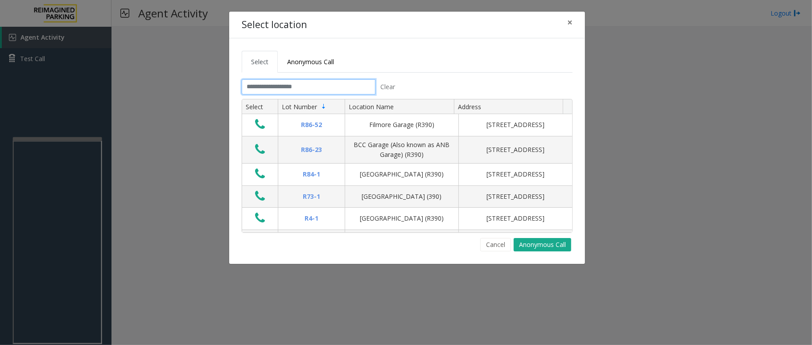
click at [336, 83] on input "text" at bounding box center [309, 86] width 134 height 15
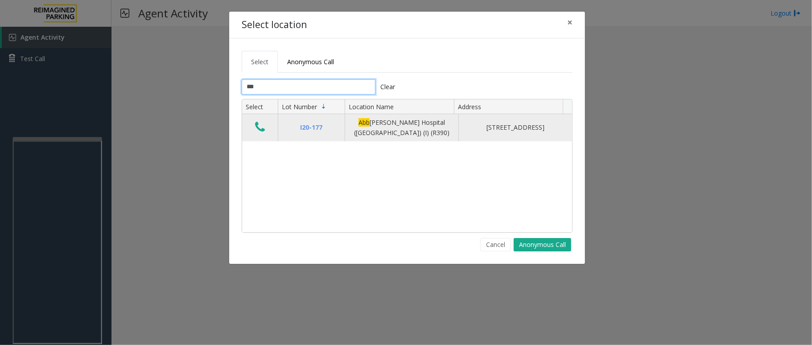
type input "***"
click at [256, 133] on icon "Data table" at bounding box center [260, 127] width 10 height 12
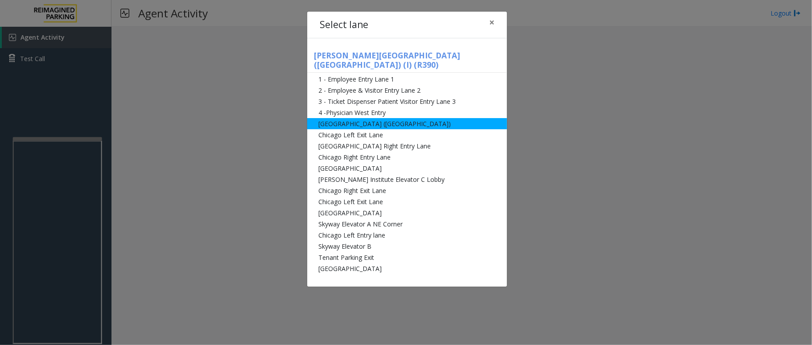
click at [380, 118] on li "[GEOGRAPHIC_DATA] ([GEOGRAPHIC_DATA])" at bounding box center [407, 123] width 200 height 11
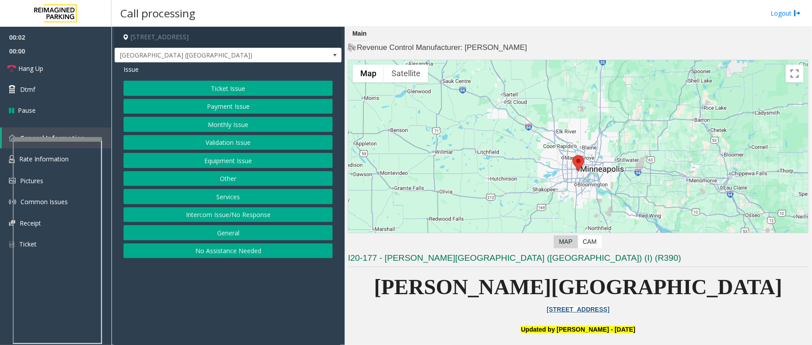
click at [240, 91] on button "Ticket Issue" at bounding box center [228, 88] width 209 height 15
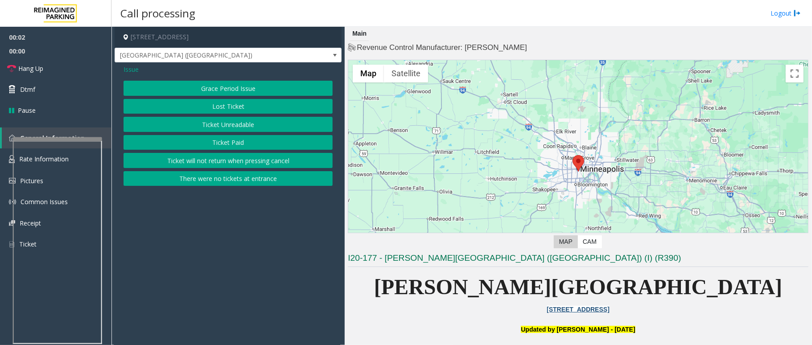
click at [237, 120] on button "Ticket Unreadable" at bounding box center [228, 124] width 209 height 15
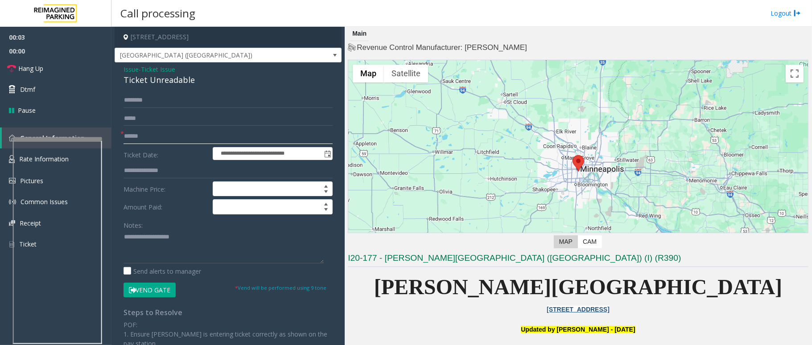
click at [156, 143] on input "text" at bounding box center [228, 136] width 209 height 15
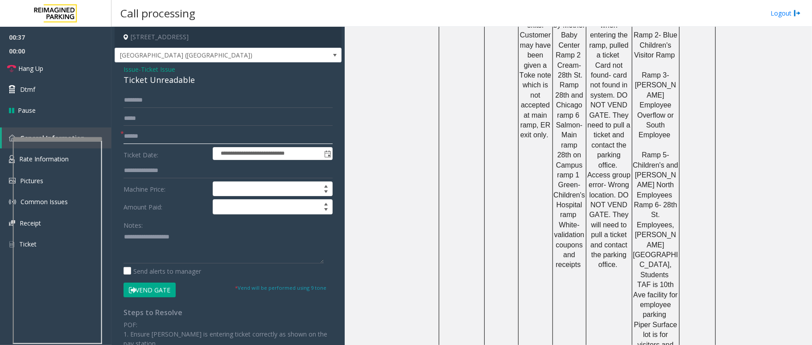
scroll to position [773, 0]
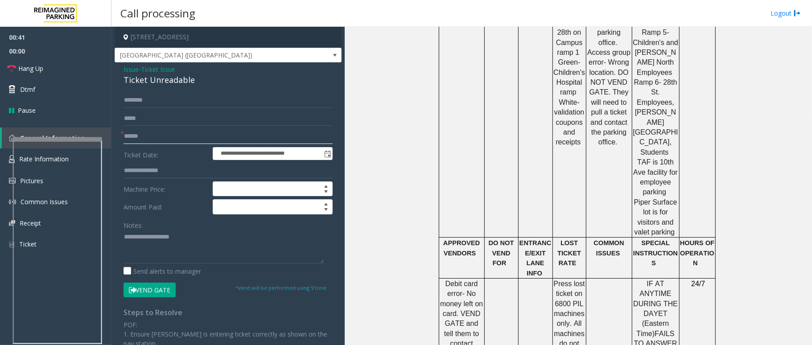
click at [125, 138] on input "******" at bounding box center [228, 136] width 209 height 15
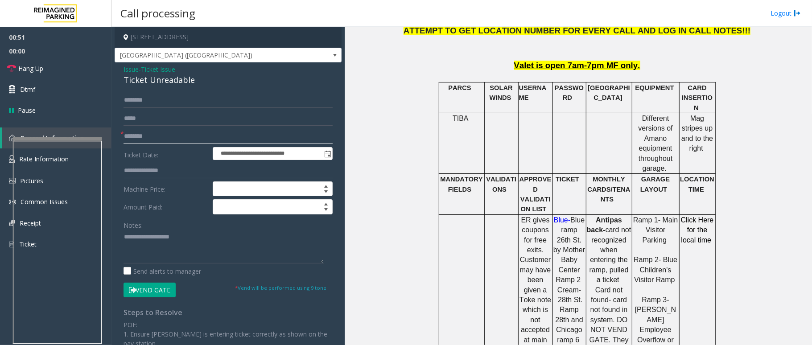
scroll to position [357, 0]
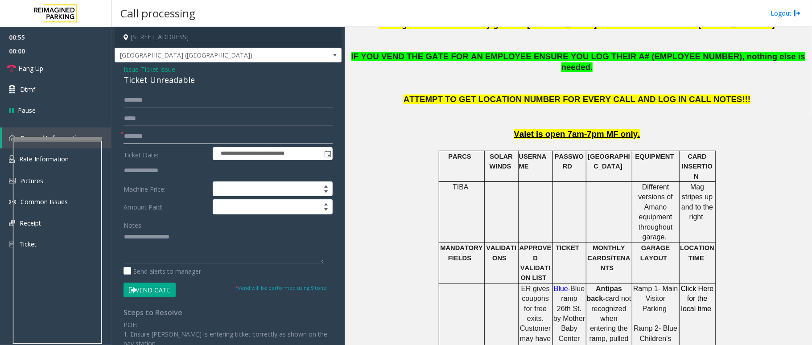
type input "********"
drag, startPoint x: 193, startPoint y: 83, endPoint x: 120, endPoint y: 71, distance: 73.6
click at [120, 71] on div "**********" at bounding box center [228, 261] width 227 height 398
click at [204, 248] on textarea at bounding box center [224, 246] width 200 height 33
click at [200, 251] on textarea at bounding box center [224, 246] width 200 height 33
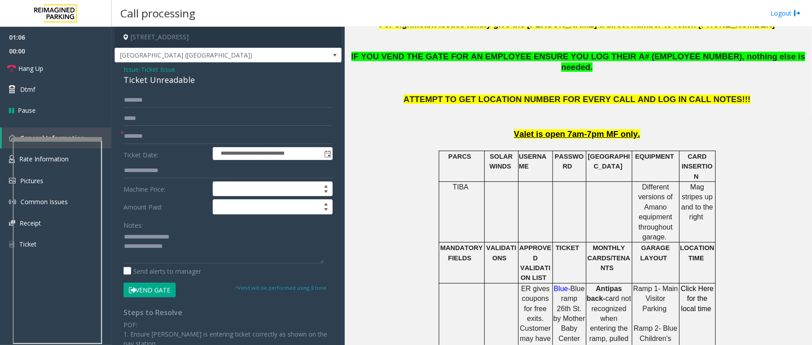
click at [144, 291] on button "Vend Gate" at bounding box center [150, 290] width 52 height 15
click at [162, 246] on textarea at bounding box center [224, 246] width 200 height 33
click at [185, 256] on textarea at bounding box center [224, 246] width 200 height 33
paste textarea "**********"
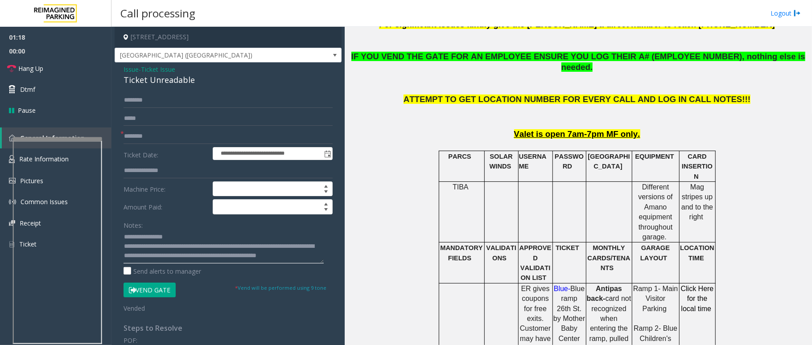
type textarea "**********"
click at [164, 291] on button "Vend Gate" at bounding box center [150, 290] width 52 height 15
click at [243, 257] on textarea at bounding box center [224, 246] width 200 height 33
click at [26, 70] on span "Hang Up" at bounding box center [30, 68] width 25 height 9
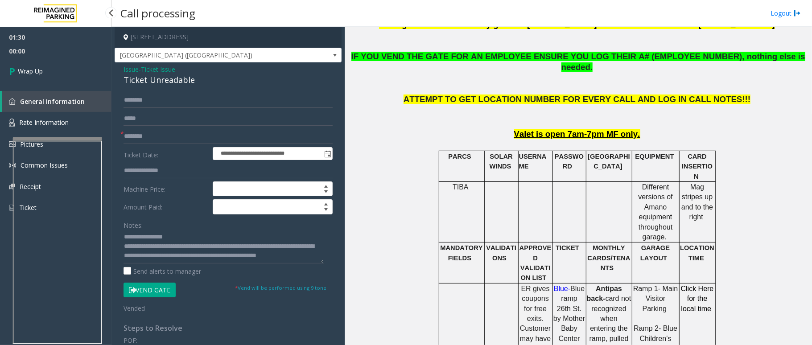
click at [26, 70] on span "Wrap Up" at bounding box center [30, 70] width 25 height 9
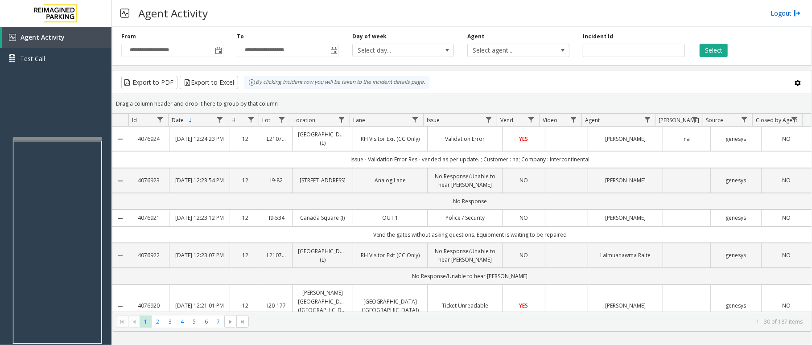
click at [787, 15] on link "Logout" at bounding box center [786, 12] width 30 height 9
